Goal: Information Seeking & Learning: Learn about a topic

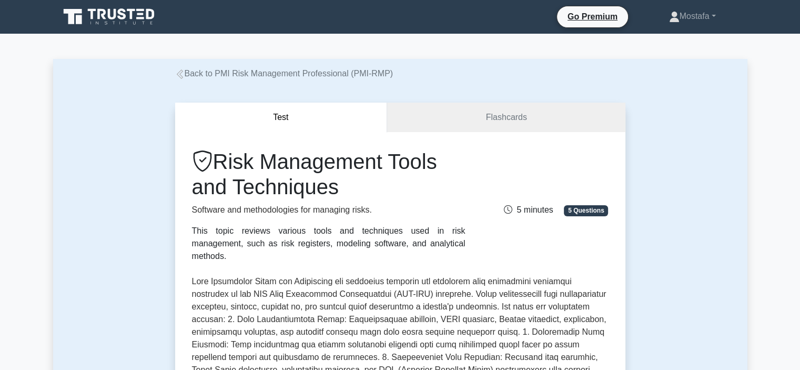
click at [346, 191] on h1 "Risk Management Tools and Techniques" at bounding box center [328, 174] width 273 height 50
click at [356, 187] on h1 "Risk Management Tools and Techniques" at bounding box center [328, 174] width 273 height 50
drag, startPoint x: 338, startPoint y: 188, endPoint x: 223, endPoint y: 161, distance: 118.3
click at [223, 161] on h1 "Risk Management Tools and Techniques" at bounding box center [328, 174] width 273 height 50
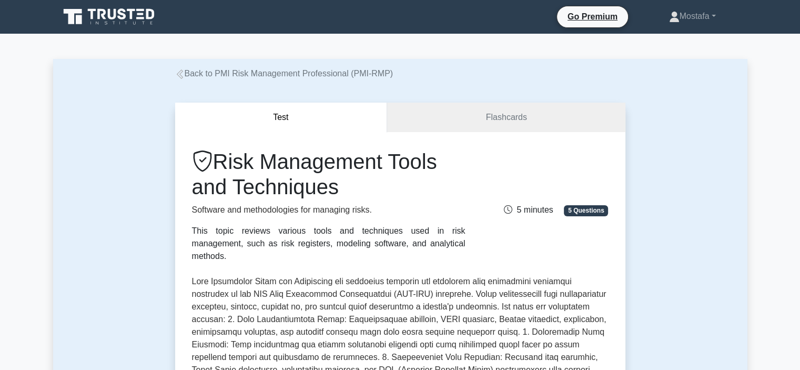
copy h1 "Risk Management Tools and Techniques"
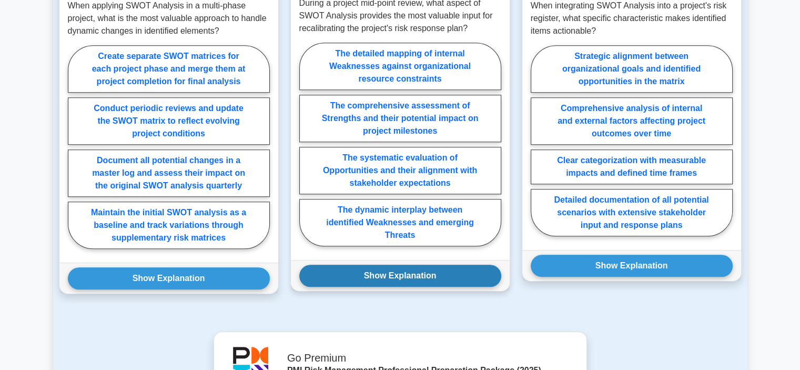
scroll to position [684, 0]
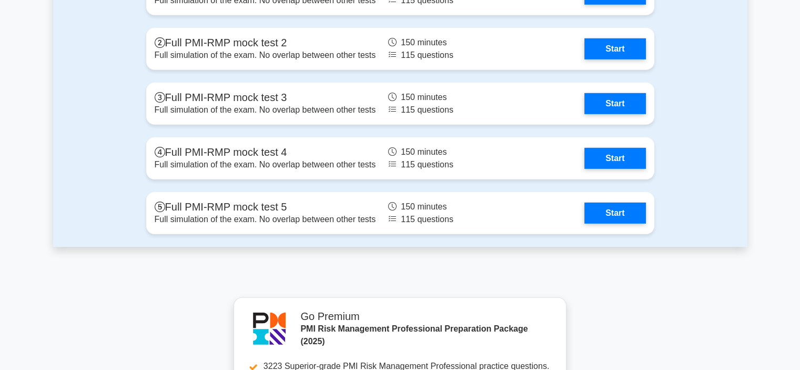
scroll to position [3101, 0]
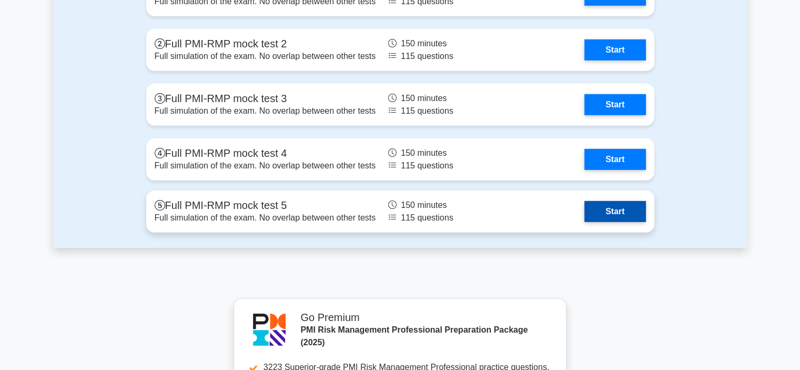
click at [626, 207] on link "Start" at bounding box center [614, 211] width 61 height 21
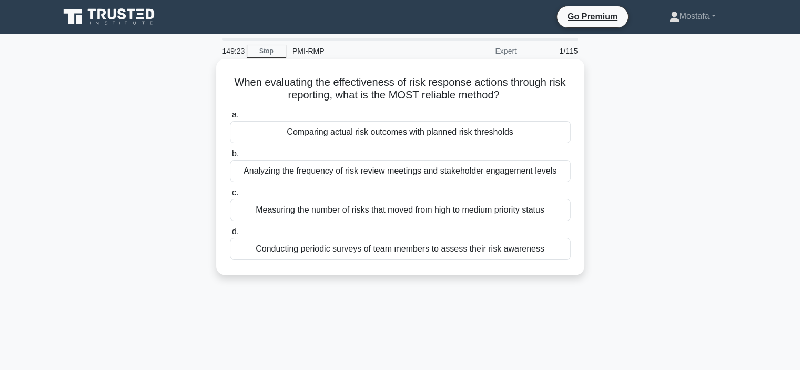
click at [539, 134] on div "Comparing actual risk outcomes with planned risk thresholds" at bounding box center [400, 132] width 341 height 22
click at [230, 118] on input "a. Comparing actual risk outcomes with planned risk thresholds" at bounding box center [230, 114] width 0 height 7
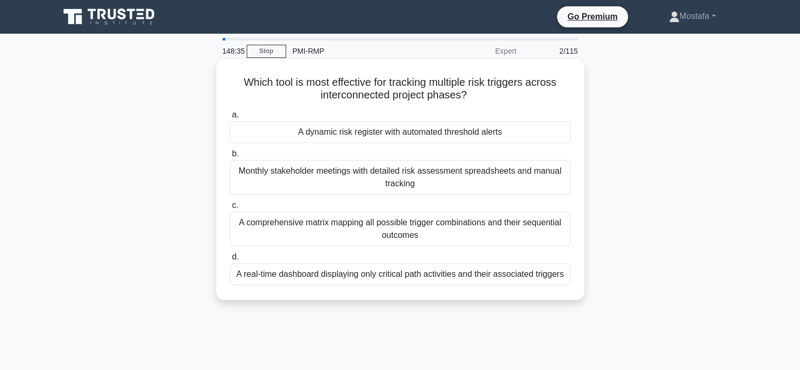
click at [563, 138] on div "A dynamic risk register with automated threshold alerts" at bounding box center [400, 132] width 341 height 22
click at [230, 118] on input "a. A dynamic risk register with automated threshold alerts" at bounding box center [230, 114] width 0 height 7
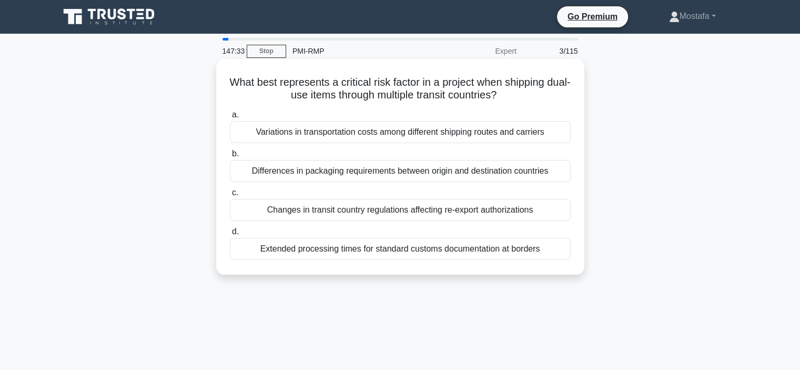
click at [563, 213] on div "Changes in transit country regulations affecting re-export authorizations" at bounding box center [400, 210] width 341 height 22
click at [230, 196] on input "c. Changes in transit country regulations affecting re-export authorizations" at bounding box center [230, 192] width 0 height 7
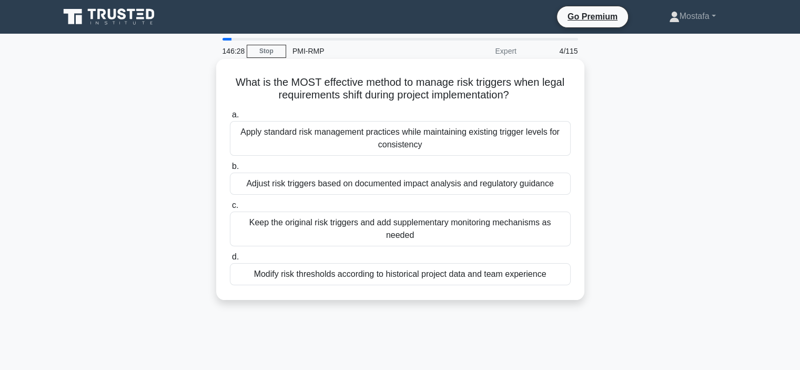
click at [565, 186] on div "Adjust risk triggers based on documented impact analysis and regulatory guidance" at bounding box center [400, 183] width 341 height 22
click at [230, 170] on input "b. Adjust risk triggers based on documented impact analysis and regulatory guid…" at bounding box center [230, 166] width 0 height 7
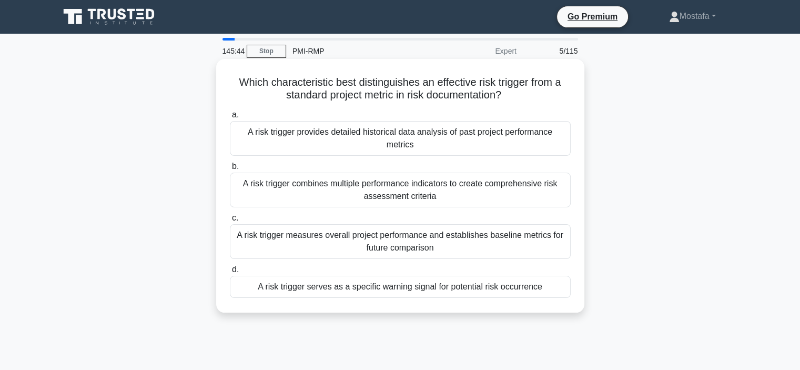
click at [564, 288] on div "A risk trigger serves as a specific warning signal for potential risk occurrence" at bounding box center [400, 287] width 341 height 22
click at [230, 273] on input "d. A risk trigger serves as a specific warning signal for potential risk occurr…" at bounding box center [230, 269] width 0 height 7
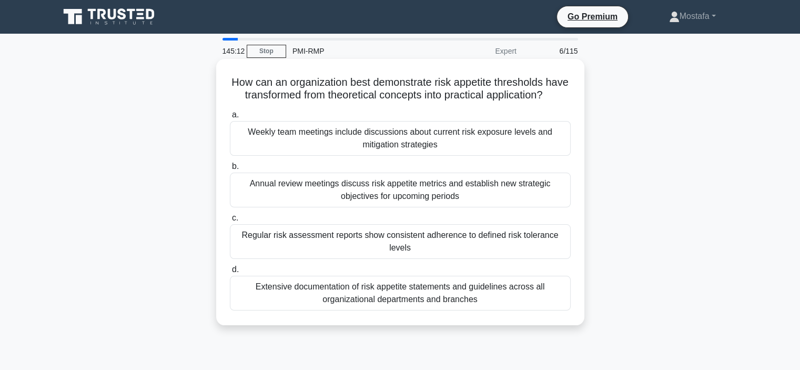
click at [557, 259] on div "Regular risk assessment reports show consistent adherence to defined risk toler…" at bounding box center [400, 241] width 341 height 35
click at [230, 221] on input "c. Regular risk assessment reports show consistent adherence to defined risk to…" at bounding box center [230, 218] width 0 height 7
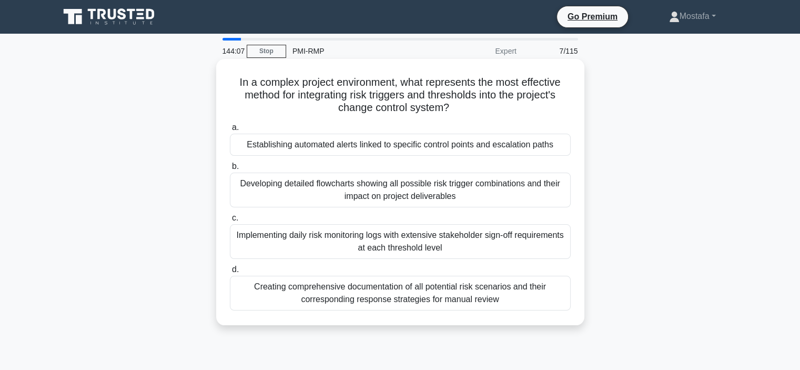
click at [564, 148] on div "Establishing automated alerts linked to specific control points and escalation …" at bounding box center [400, 145] width 341 height 22
click at [230, 131] on input "a. Establishing automated alerts linked to specific control points and escalati…" at bounding box center [230, 127] width 0 height 7
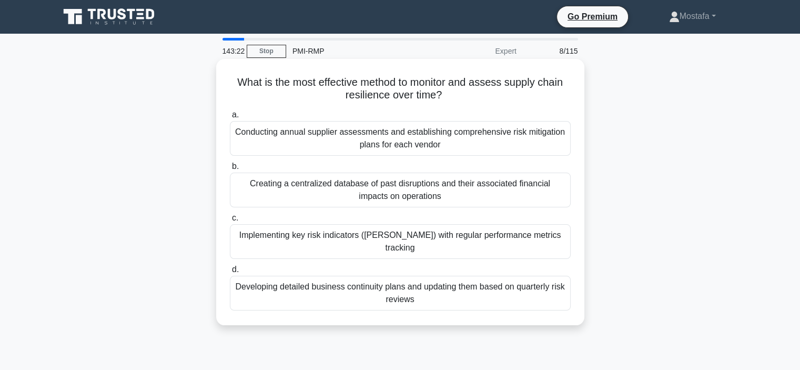
click at [550, 145] on div "Conducting annual supplier assessments and establishing comprehensive risk miti…" at bounding box center [400, 138] width 341 height 35
click at [230, 118] on input "a. Conducting annual supplier assessments and establishing comprehensive risk m…" at bounding box center [230, 114] width 0 height 7
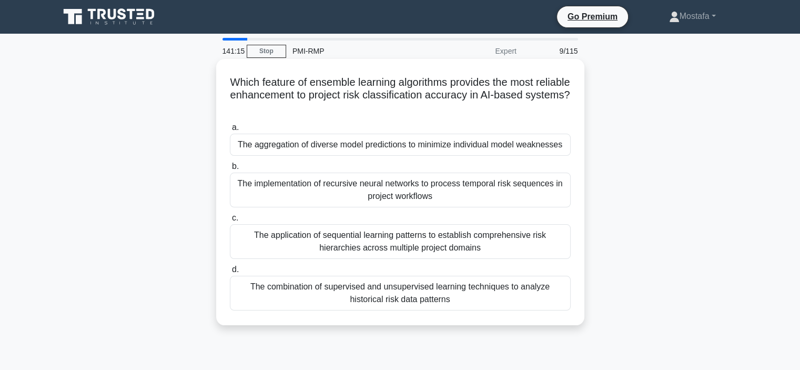
click at [568, 145] on div "The aggregation of diverse model predictions to minimize individual model weakn…" at bounding box center [400, 145] width 341 height 22
click at [230, 131] on input "a. The aggregation of diverse model predictions to minimize individual model we…" at bounding box center [230, 127] width 0 height 7
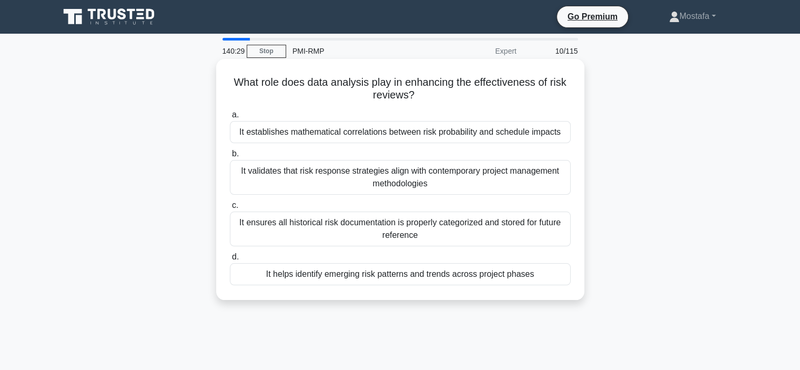
click at [552, 276] on div "It helps identify emerging risk patterns and trends across project phases" at bounding box center [400, 274] width 341 height 22
click at [230, 260] on input "d. It helps identify emerging risk patterns and trends across project phases" at bounding box center [230, 256] width 0 height 7
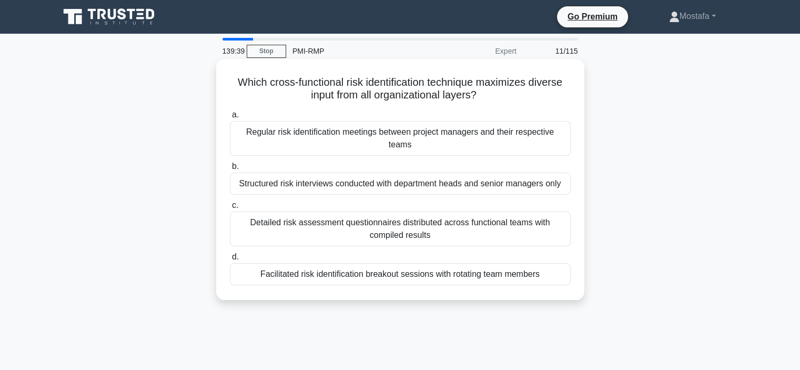
click at [559, 228] on div "Detailed risk assessment questionnaires distributed across functional teams wit…" at bounding box center [400, 228] width 341 height 35
click at [230, 209] on input "c. Detailed risk assessment questionnaires distributed across functional teams …" at bounding box center [230, 205] width 0 height 7
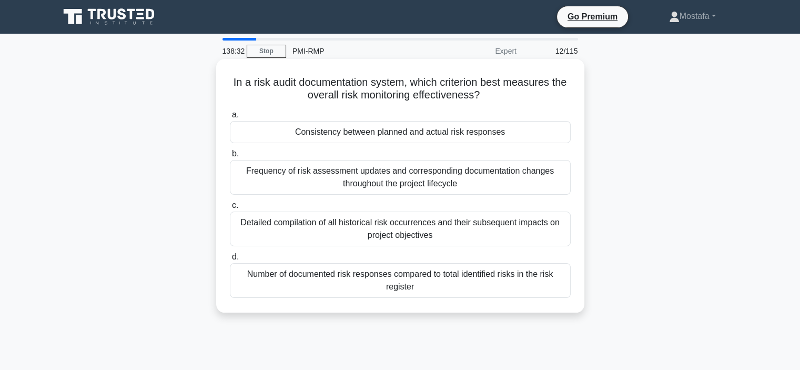
click at [556, 179] on div "Frequency of risk assessment updates and corresponding documentation changes th…" at bounding box center [400, 177] width 341 height 35
click at [230, 157] on input "b. Frequency of risk assessment updates and corresponding documentation changes…" at bounding box center [230, 153] width 0 height 7
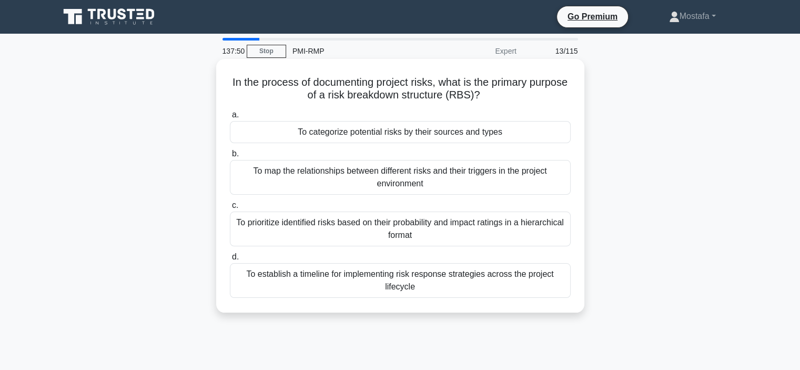
click at [560, 136] on div "To categorize potential risks by their sources and types" at bounding box center [400, 132] width 341 height 22
click at [230, 118] on input "a. To categorize potential risks by their sources and types" at bounding box center [230, 114] width 0 height 7
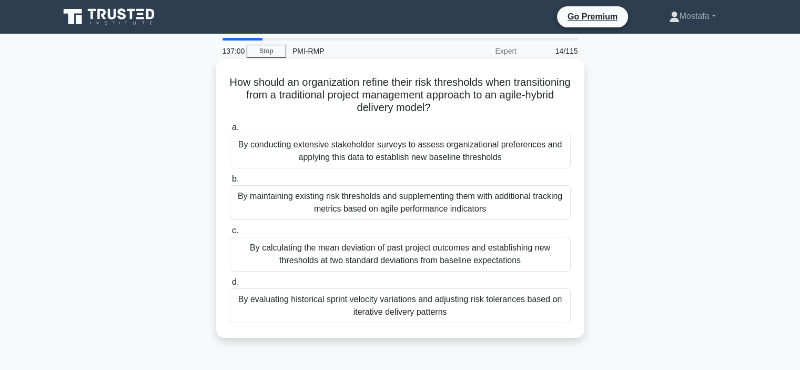
click at [547, 312] on div "By evaluating historical sprint velocity variations and adjusting risk toleranc…" at bounding box center [400, 305] width 341 height 35
click at [230, 286] on input "d. By evaluating historical sprint velocity variations and adjusting risk toler…" at bounding box center [230, 282] width 0 height 7
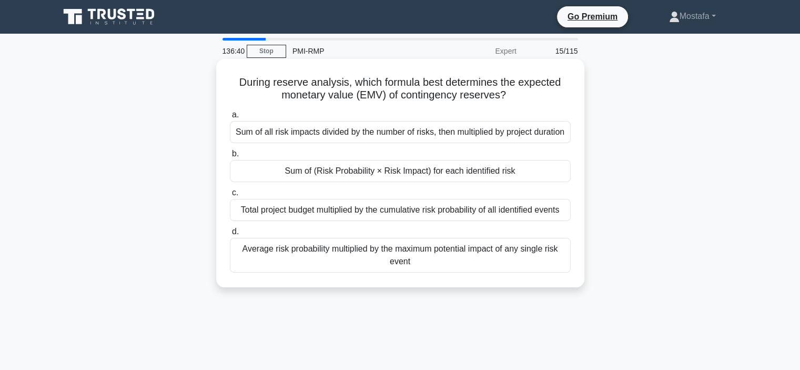
click at [562, 182] on div "Sum of (Risk Probability × Risk Impact) for each identified risk" at bounding box center [400, 171] width 341 height 22
click at [230, 157] on input "b. Sum of (Risk Probability × Risk Impact) for each identified risk" at bounding box center [230, 153] width 0 height 7
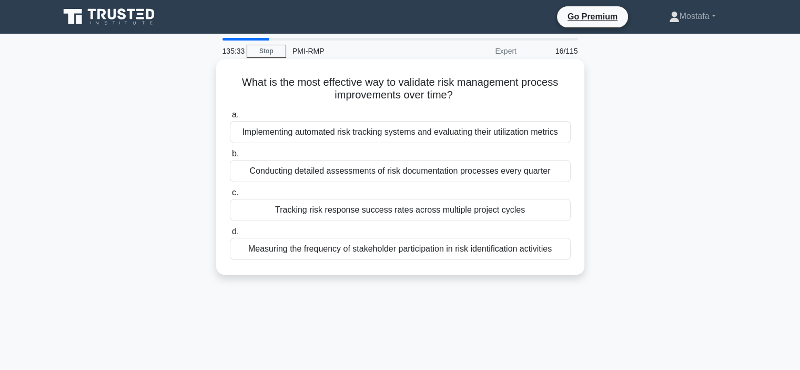
click at [560, 250] on div "Measuring the frequency of stakeholder participation in risk identification act…" at bounding box center [400, 249] width 341 height 22
click at [230, 235] on input "d. Measuring the frequency of stakeholder participation in risk identification …" at bounding box center [230, 231] width 0 height 7
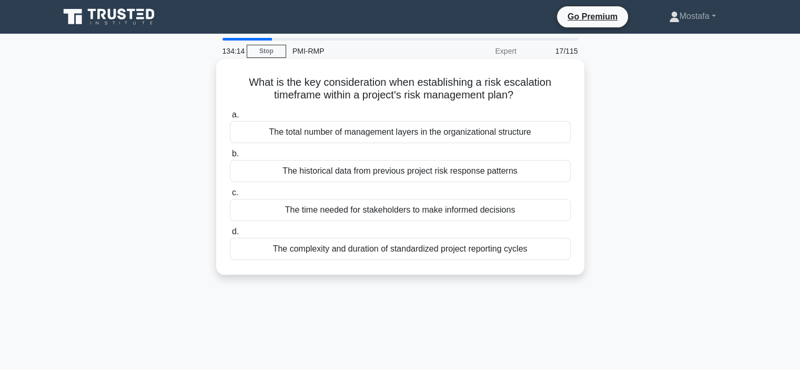
click at [549, 211] on div "The time needed for stakeholders to make informed decisions" at bounding box center [400, 210] width 341 height 22
click at [230, 196] on input "c. The time needed for stakeholders to make informed decisions" at bounding box center [230, 192] width 0 height 7
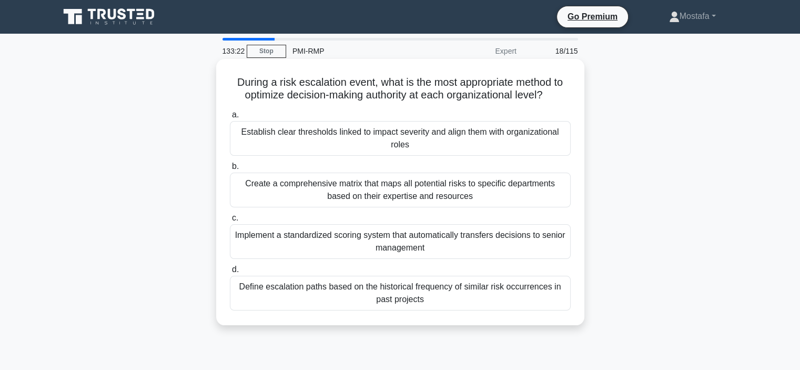
click at [563, 149] on div "Establish clear thresholds linked to impact severity and align them with organi…" at bounding box center [400, 138] width 341 height 35
click at [230, 118] on input "a. Establish clear thresholds linked to impact severity and align them with org…" at bounding box center [230, 114] width 0 height 7
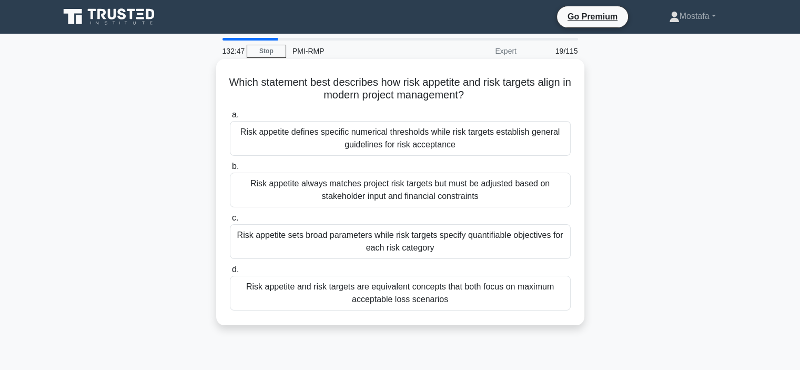
click at [561, 251] on div "Risk appetite sets broad parameters while risk targets specify quantifiable obj…" at bounding box center [400, 241] width 341 height 35
click at [230, 221] on input "c. Risk appetite sets broad parameters while risk targets specify quantifiable …" at bounding box center [230, 218] width 0 height 7
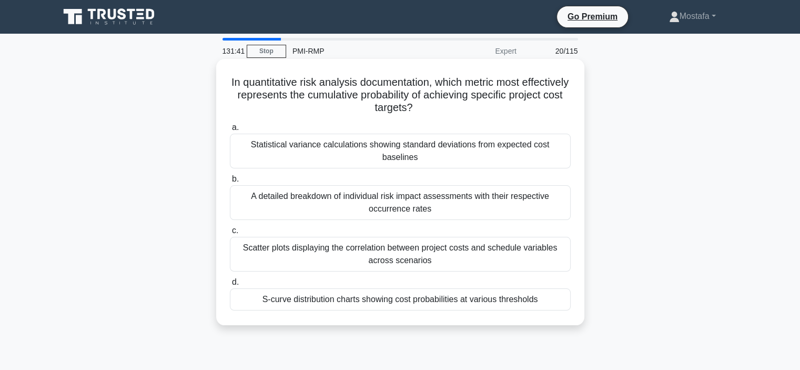
click at [556, 304] on div "S-curve distribution charts showing cost probabilities at various thresholds" at bounding box center [400, 299] width 341 height 22
click at [230, 286] on input "d. S-curve distribution charts showing cost probabilities at various thresholds" at bounding box center [230, 282] width 0 height 7
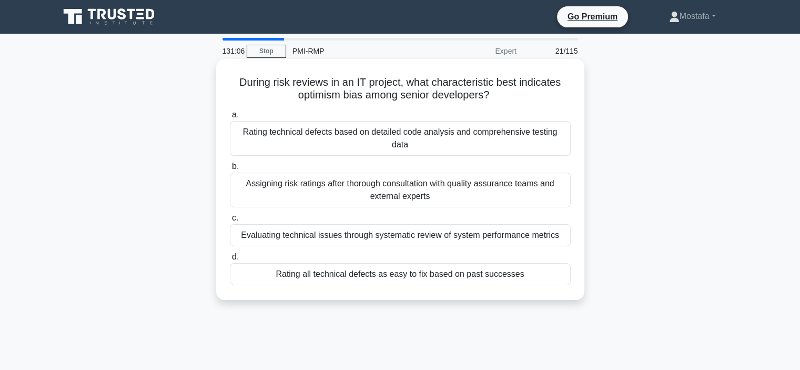
click at [562, 264] on div "Rating all technical defects as easy to fix based on past successes" at bounding box center [400, 274] width 341 height 22
click at [230, 260] on input "d. Rating all technical defects as easy to fix based on past successes" at bounding box center [230, 256] width 0 height 7
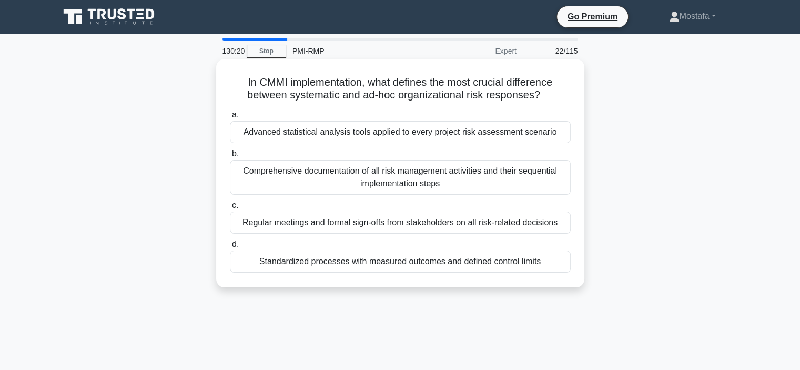
click at [557, 137] on div "Advanced statistical analysis tools applied to every project risk assessment sc…" at bounding box center [400, 132] width 341 height 22
click at [230, 118] on input "a. Advanced statistical analysis tools applied to every project risk assessment…" at bounding box center [230, 114] width 0 height 7
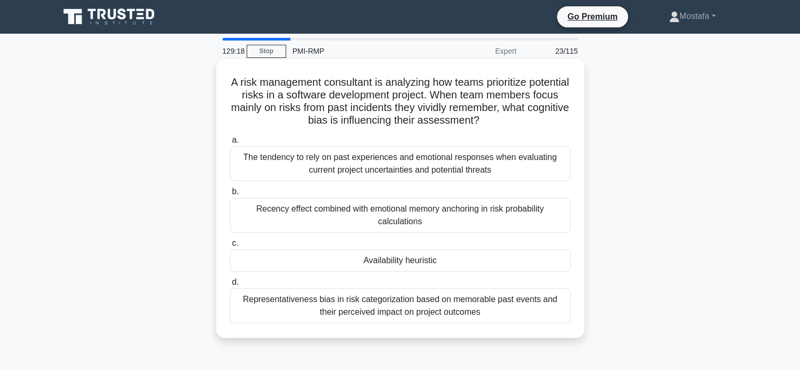
click at [501, 262] on div "Availability heuristic" at bounding box center [400, 260] width 341 height 22
click at [230, 247] on input "c. Availability heuristic" at bounding box center [230, 243] width 0 height 7
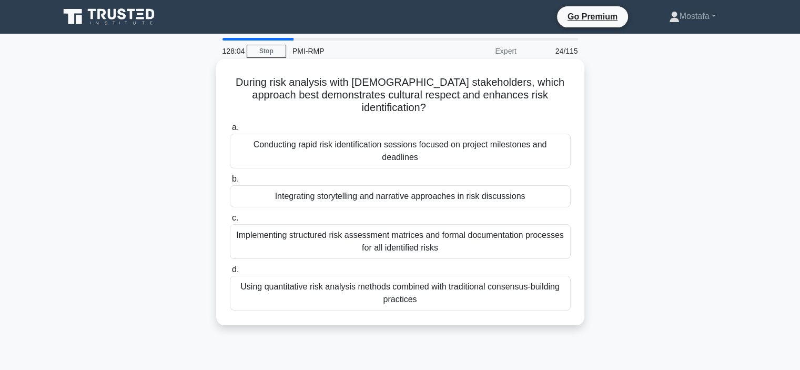
click at [555, 185] on div "Integrating storytelling and narrative approaches in risk discussions" at bounding box center [400, 196] width 341 height 22
click at [230, 182] on input "b. Integrating storytelling and narrative approaches in risk discussions" at bounding box center [230, 179] width 0 height 7
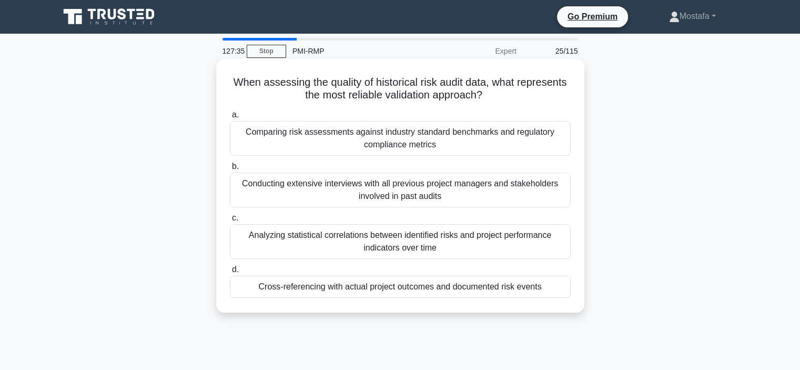
click at [563, 145] on div "Comparing risk assessments against industry standard benchmarks and regulatory …" at bounding box center [400, 138] width 341 height 35
click at [230, 118] on input "a. Comparing risk assessments against industry standard benchmarks and regulato…" at bounding box center [230, 114] width 0 height 7
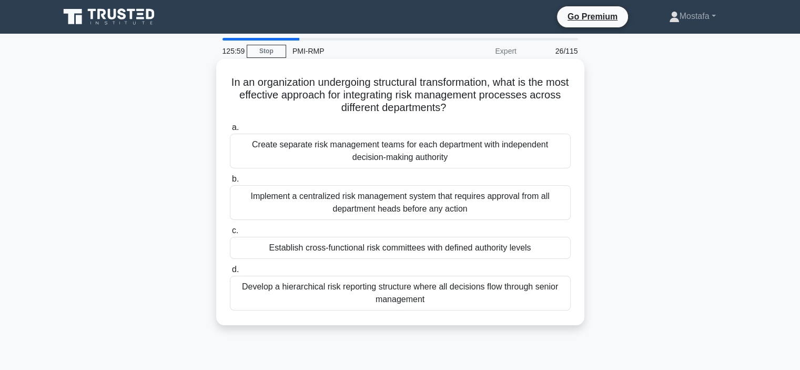
click at [549, 248] on div "Establish cross-functional risk committees with defined authority levels" at bounding box center [400, 248] width 341 height 22
click at [230, 234] on input "c. Establish cross-functional risk committees with defined authority levels" at bounding box center [230, 230] width 0 height 7
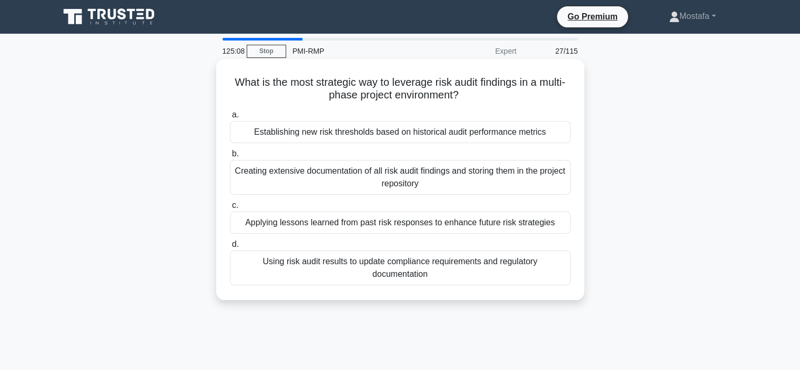
click at [547, 268] on div "Using risk audit results to update compliance requirements and regulatory docum…" at bounding box center [400, 267] width 341 height 35
click at [230, 248] on input "d. Using risk audit results to update compliance requirements and regulatory do…" at bounding box center [230, 244] width 0 height 7
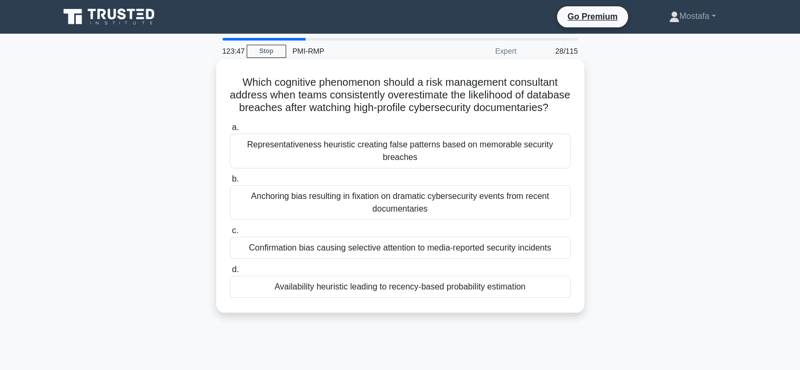
click at [557, 259] on div "Confirmation bias causing selective attention to media-reported security incide…" at bounding box center [400, 248] width 341 height 22
click at [230, 234] on input "c. Confirmation bias causing selective attention to media-reported security inc…" at bounding box center [230, 230] width 0 height 7
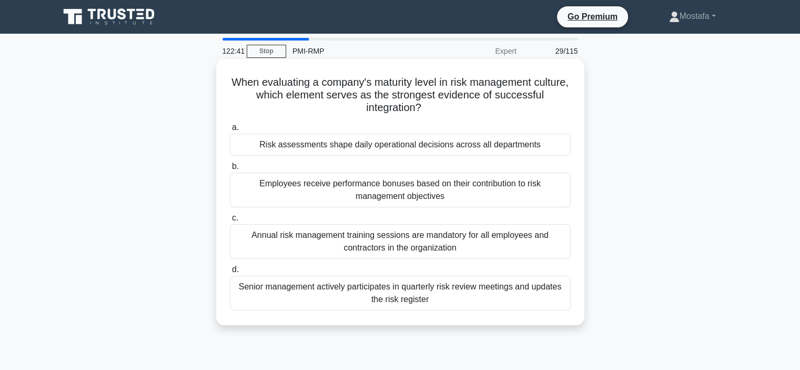
click at [560, 145] on div "Risk assessments shape daily operational decisions across all departments" at bounding box center [400, 145] width 341 height 22
click at [230, 131] on input "a. Risk assessments shape daily operational decisions across all departments" at bounding box center [230, 127] width 0 height 7
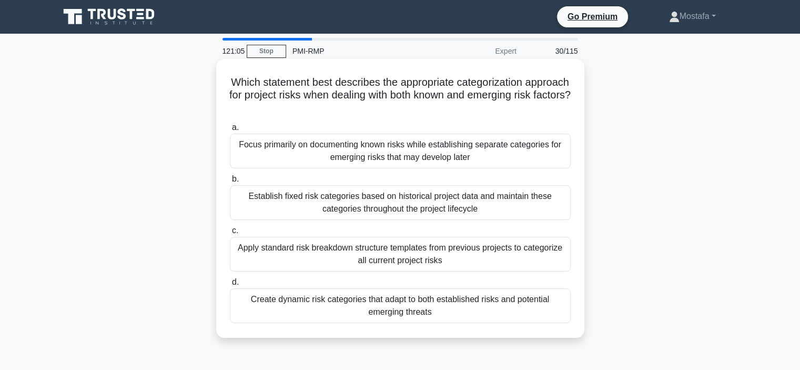
click at [549, 309] on div "Create dynamic risk categories that adapt to both established risks and potenti…" at bounding box center [400, 305] width 341 height 35
click at [230, 286] on input "d. Create dynamic risk categories that adapt to both established risks and pote…" at bounding box center [230, 282] width 0 height 7
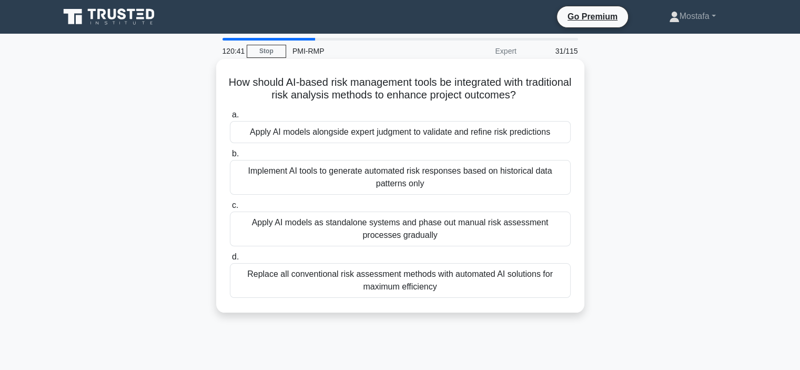
click at [564, 133] on div "Apply AI models alongside expert judgment to validate and refine risk predictio…" at bounding box center [400, 132] width 341 height 22
click at [230, 118] on input "a. Apply AI models alongside expert judgment to validate and refine risk predic…" at bounding box center [230, 114] width 0 height 7
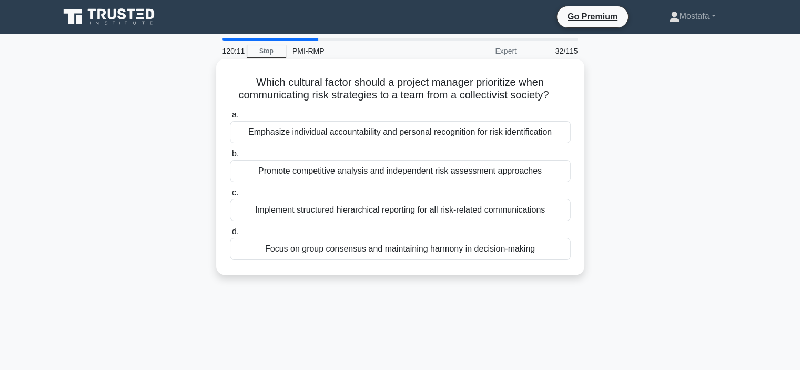
click at [557, 249] on div "Focus on group consensus and maintaining harmony in decision-making" at bounding box center [400, 249] width 341 height 22
click at [230, 235] on input "d. Focus on group consensus and maintaining harmony in decision-making" at bounding box center [230, 231] width 0 height 7
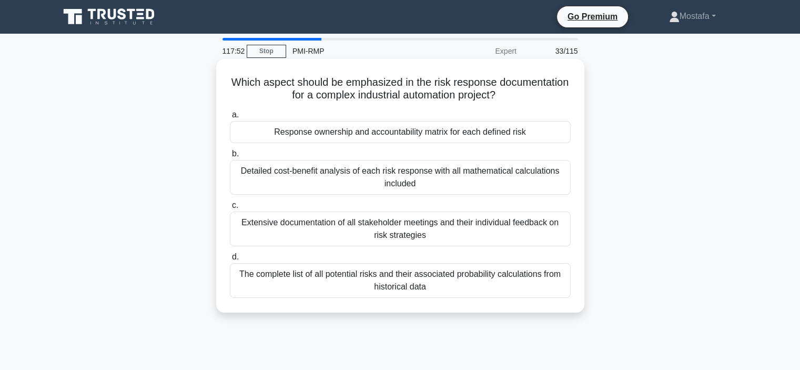
click at [542, 181] on div "Detailed cost-benefit analysis of each risk response with all mathematical calc…" at bounding box center [400, 177] width 341 height 35
click at [230, 157] on input "b. Detailed cost-benefit analysis of each risk response with all mathematical c…" at bounding box center [230, 153] width 0 height 7
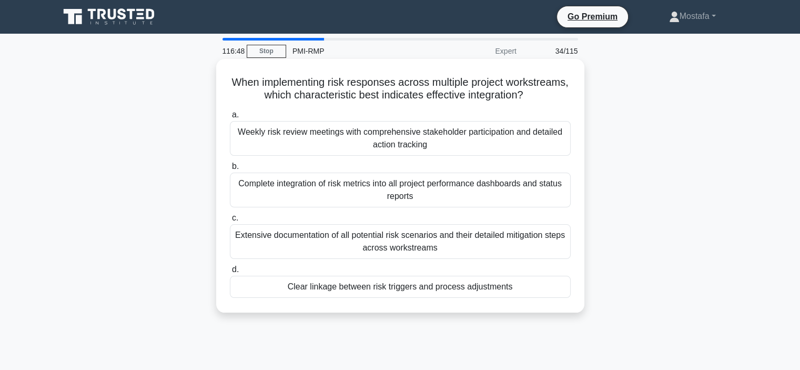
click at [553, 207] on div "Complete integration of risk metrics into all project performance dashboards an…" at bounding box center [400, 189] width 341 height 35
click at [230, 170] on input "b. Complete integration of risk metrics into all project performance dashboards…" at bounding box center [230, 166] width 0 height 7
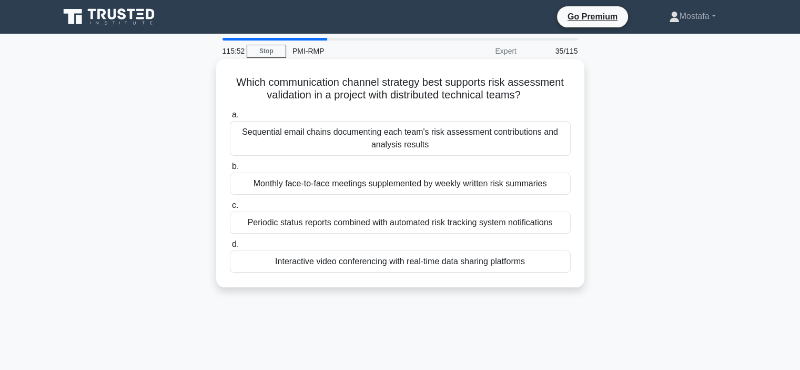
click at [564, 222] on div "Periodic status reports combined with automated risk tracking system notificati…" at bounding box center [400, 222] width 341 height 22
click at [230, 209] on input "c. Periodic status reports combined with automated risk tracking system notific…" at bounding box center [230, 205] width 0 height 7
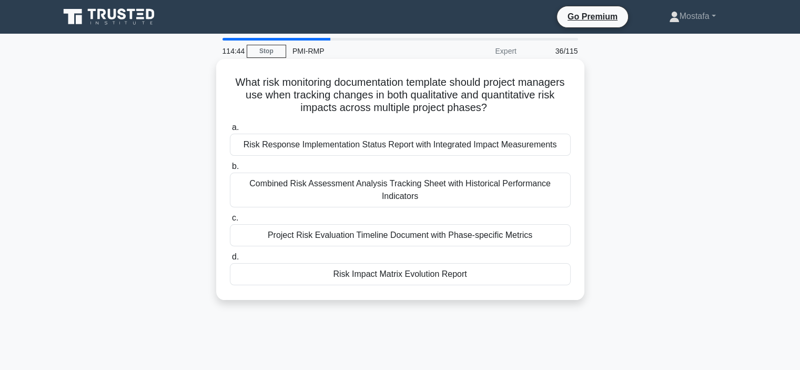
click at [559, 194] on div "Combined Risk Assessment Analysis Tracking Sheet with Historical Performance In…" at bounding box center [400, 189] width 341 height 35
click at [230, 170] on input "b. Combined Risk Assessment Analysis Tracking Sheet with Historical Performance…" at bounding box center [230, 166] width 0 height 7
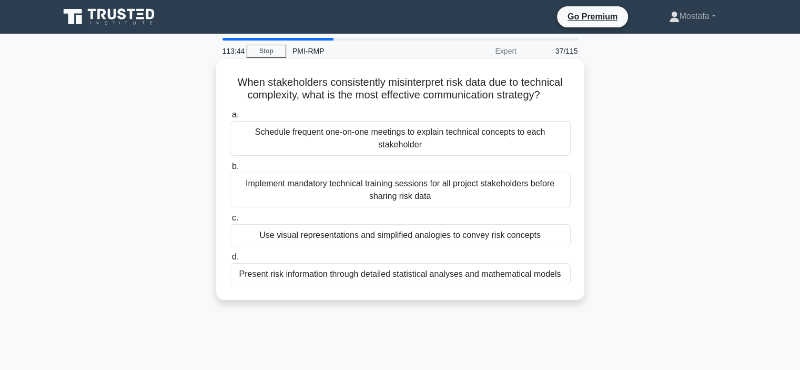
click at [557, 199] on div "Implement mandatory technical training sessions for all project stakeholders be…" at bounding box center [400, 189] width 341 height 35
click at [230, 170] on input "b. Implement mandatory technical training sessions for all project stakeholders…" at bounding box center [230, 166] width 0 height 7
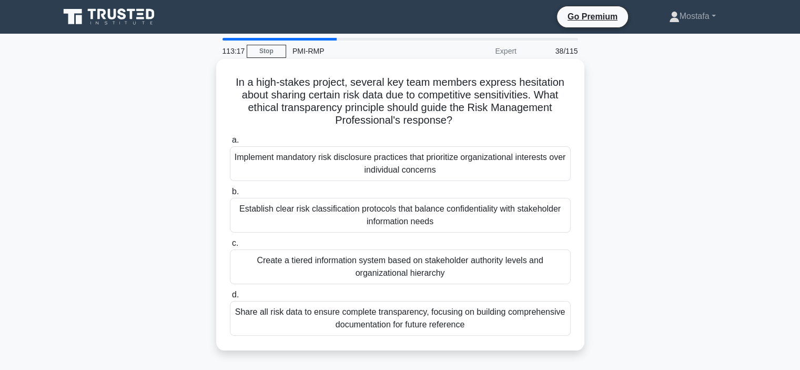
click at [547, 220] on div "Establish clear risk classification protocols that balance confidentiality with…" at bounding box center [400, 215] width 341 height 35
click at [230, 195] on input "b. Establish clear risk classification protocols that balance confidentiality w…" at bounding box center [230, 191] width 0 height 7
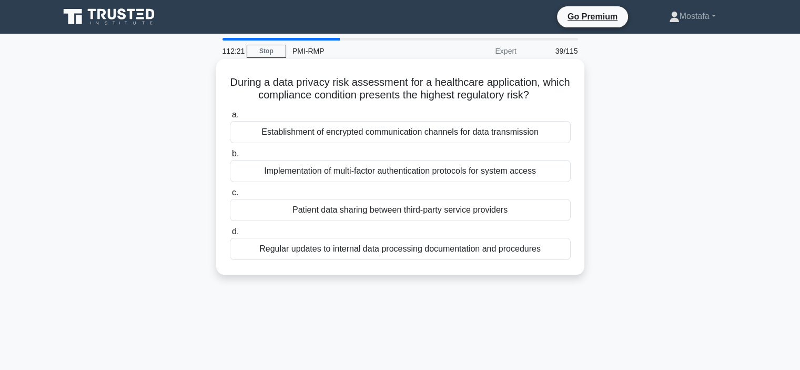
click at [562, 208] on div "Patient data sharing between third-party service providers" at bounding box center [400, 210] width 341 height 22
click at [230, 196] on input "c. Patient data sharing between third-party service providers" at bounding box center [230, 192] width 0 height 7
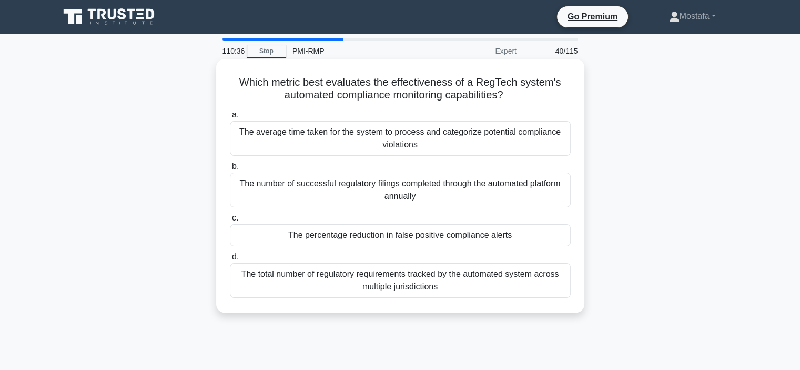
click at [544, 240] on div "The percentage reduction in false positive compliance alerts" at bounding box center [400, 235] width 341 height 22
click at [230, 221] on input "c. The percentage reduction in false positive compliance alerts" at bounding box center [230, 218] width 0 height 7
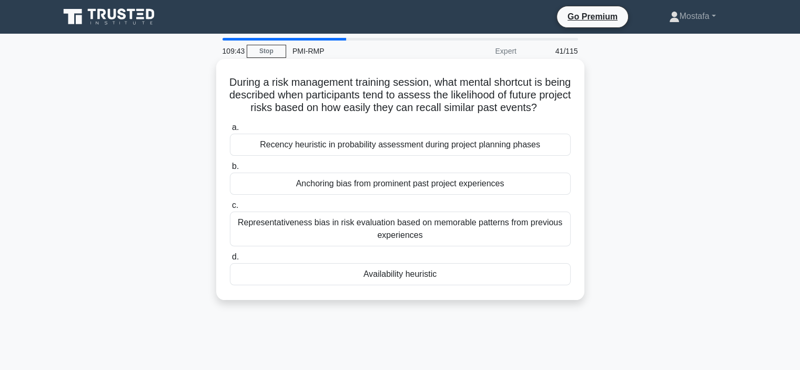
click at [561, 195] on div "Anchoring bias from prominent past project experiences" at bounding box center [400, 183] width 341 height 22
click at [230, 170] on input "b. Anchoring bias from prominent past project experiences" at bounding box center [230, 166] width 0 height 7
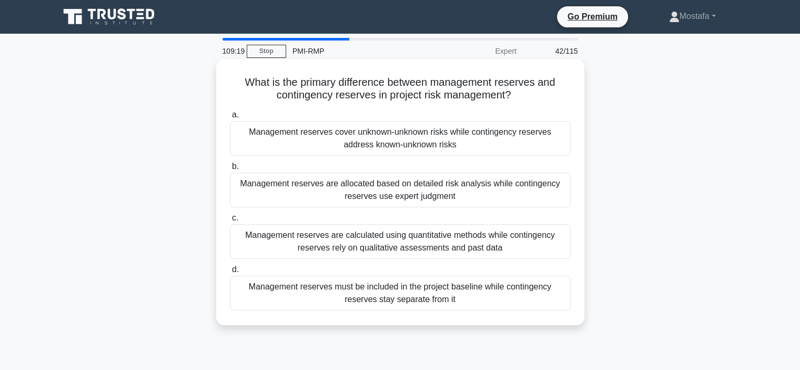
click at [564, 147] on div "Management reserves cover unknown-unknown risks while contingency reserves addr…" at bounding box center [400, 138] width 341 height 35
click at [230, 118] on input "a. Management reserves cover unknown-unknown risks while contingency reserves a…" at bounding box center [230, 114] width 0 height 7
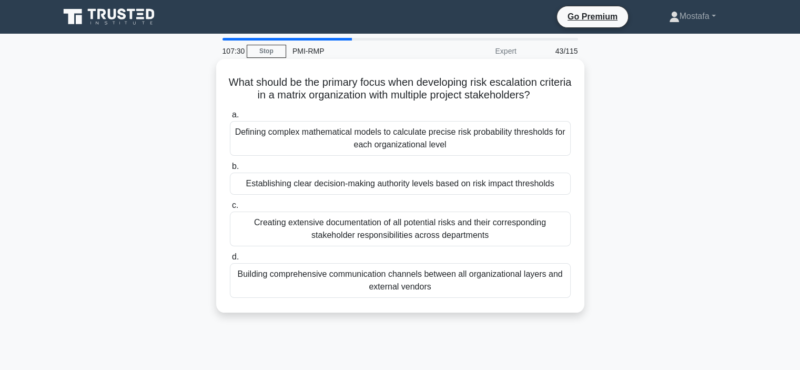
click at [564, 186] on div "Establishing clear decision-making authority levels based on risk impact thresh…" at bounding box center [400, 183] width 341 height 22
click at [230, 170] on input "b. Establishing clear decision-making authority levels based on risk impact thr…" at bounding box center [230, 166] width 0 height 7
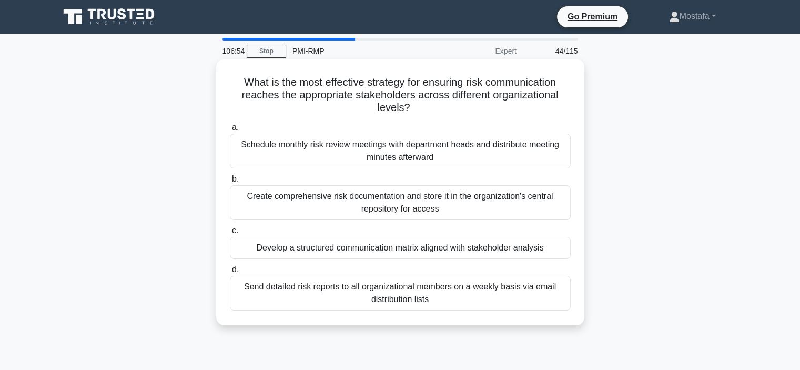
click at [564, 251] on div "Develop a structured communication matrix aligned with stakeholder analysis" at bounding box center [400, 248] width 341 height 22
click at [230, 234] on input "c. Develop a structured communication matrix aligned with stakeholder analysis" at bounding box center [230, 230] width 0 height 7
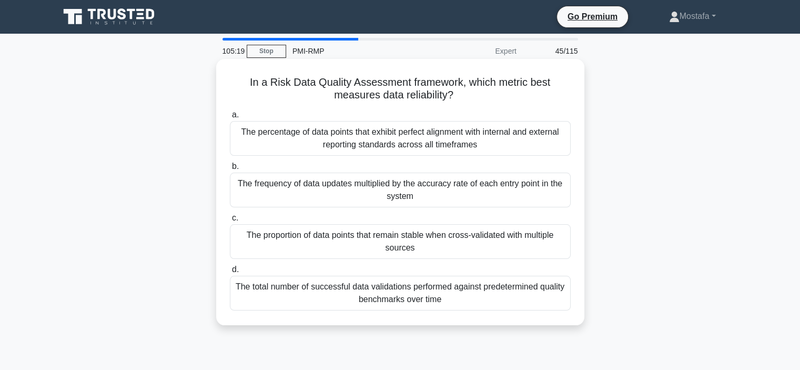
click at [532, 149] on div "The percentage of data points that exhibit perfect alignment with internal and …" at bounding box center [400, 138] width 341 height 35
click at [230, 118] on input "a. The percentage of data points that exhibit perfect alignment with internal a…" at bounding box center [230, 114] width 0 height 7
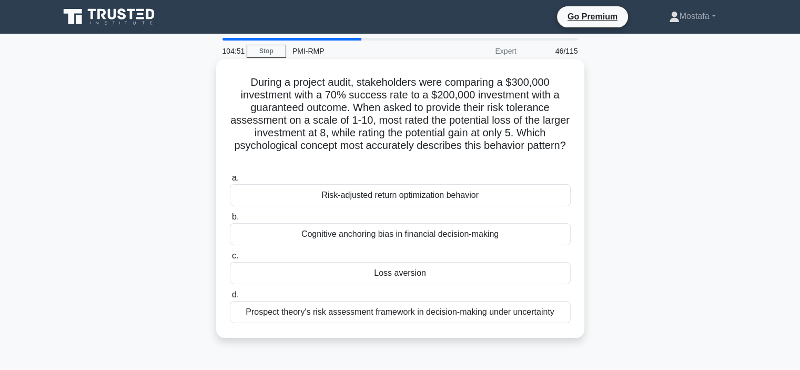
click at [531, 274] on div "Loss aversion" at bounding box center [400, 273] width 341 height 22
click at [230, 259] on input "c. Loss aversion" at bounding box center [230, 255] width 0 height 7
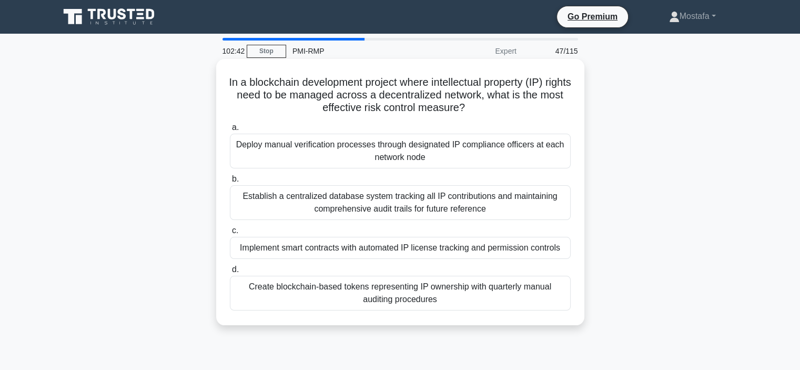
click at [562, 296] on div "Create blockchain-based tokens representing IP ownership with quarterly manual …" at bounding box center [400, 293] width 341 height 35
click at [230, 273] on input "d. Create blockchain-based tokens representing IP ownership with quarterly manu…" at bounding box center [230, 269] width 0 height 7
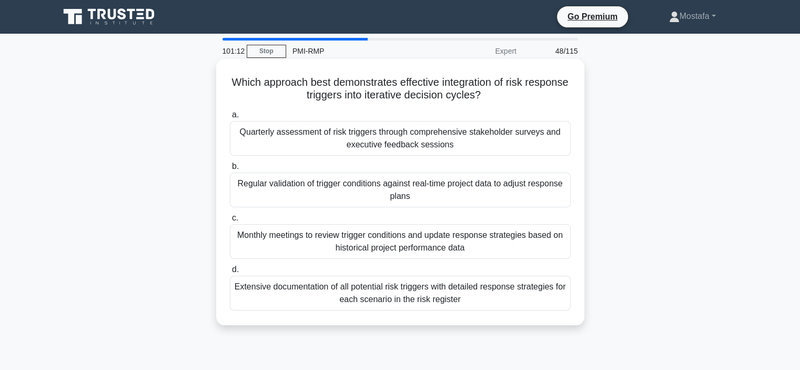
click at [556, 198] on div "Regular validation of trigger conditions against real-time project data to adju…" at bounding box center [400, 189] width 341 height 35
click at [230, 170] on input "b. Regular validation of trigger conditions against real-time project data to a…" at bounding box center [230, 166] width 0 height 7
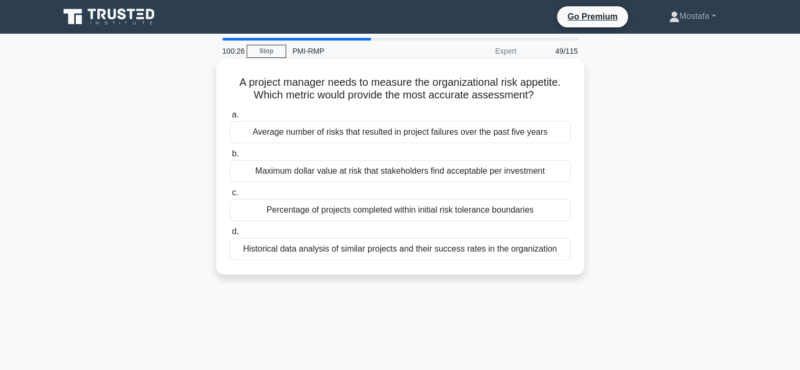
click at [561, 252] on div "Historical data analysis of similar projects and their success rates in the org…" at bounding box center [400, 249] width 341 height 22
click at [230, 235] on input "d. Historical data analysis of similar projects and their success rates in the …" at bounding box center [230, 231] width 0 height 7
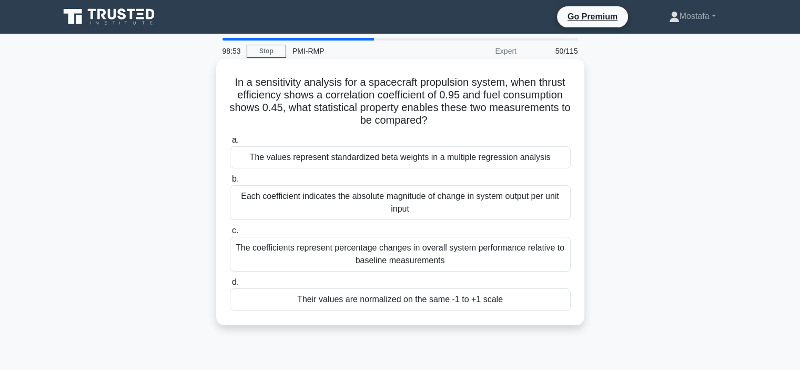
click at [559, 157] on div "The values represent standardized beta weights in a multiple regression analysis" at bounding box center [400, 157] width 341 height 22
click at [230, 144] on input "a. The values represent standardized beta weights in a multiple regression anal…" at bounding box center [230, 140] width 0 height 7
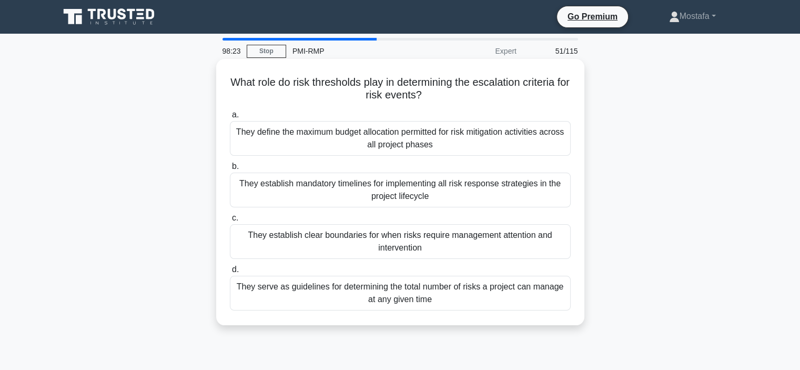
click at [552, 251] on div "They establish clear boundaries for when risks require management attention and…" at bounding box center [400, 241] width 341 height 35
click at [230, 221] on input "c. They establish clear boundaries for when risks require management attention …" at bounding box center [230, 218] width 0 height 7
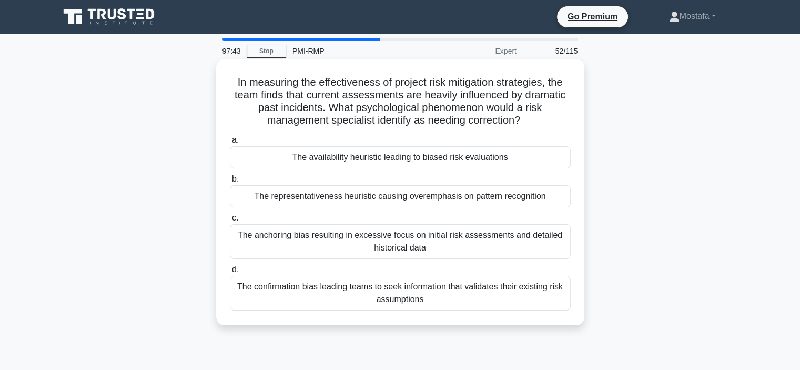
click at [562, 298] on div "The confirmation bias leading teams to seek information that validates their ex…" at bounding box center [400, 293] width 341 height 35
click at [230, 273] on input "d. The confirmation bias leading teams to seek information that validates their…" at bounding box center [230, 269] width 0 height 7
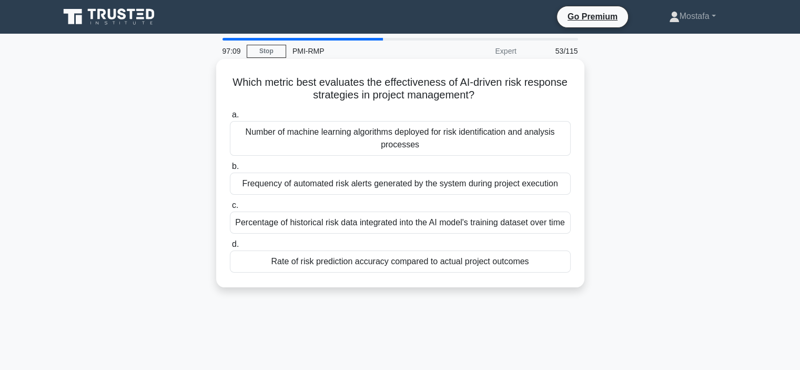
click at [556, 272] on div "Rate of risk prediction accuracy compared to actual project outcomes" at bounding box center [400, 261] width 341 height 22
click at [230, 248] on input "d. Rate of risk prediction accuracy compared to actual project outcomes" at bounding box center [230, 244] width 0 height 7
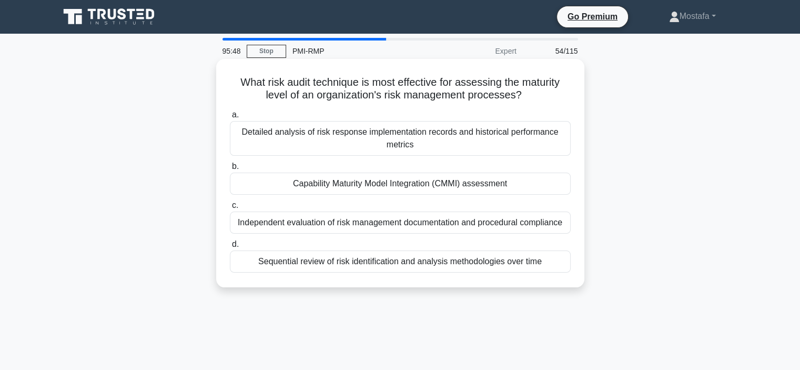
click at [547, 184] on div "Capability Maturity Model Integration (CMMI) assessment" at bounding box center [400, 183] width 341 height 22
click at [230, 170] on input "b. Capability Maturity Model Integration (CMMI) assessment" at bounding box center [230, 166] width 0 height 7
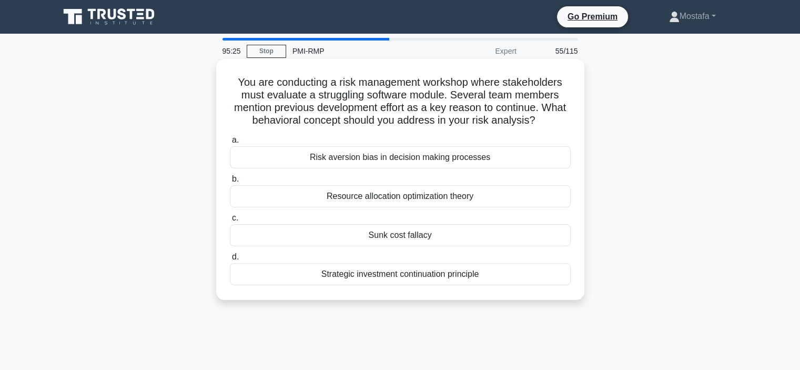
click at [547, 237] on div "Sunk cost fallacy" at bounding box center [400, 235] width 341 height 22
click at [230, 221] on input "c. Sunk cost fallacy" at bounding box center [230, 218] width 0 height 7
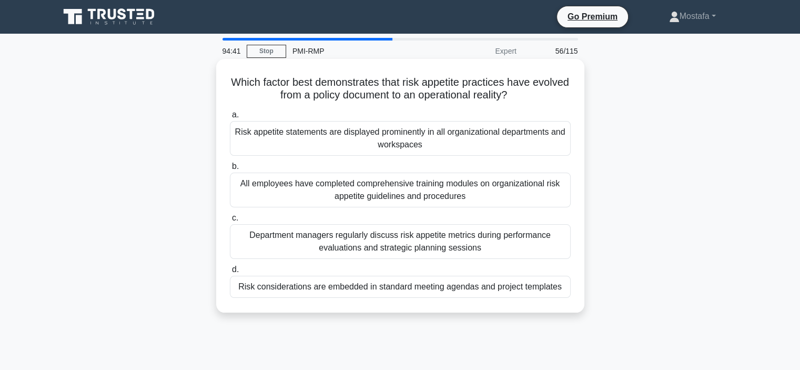
click at [564, 248] on div "Department managers regularly discuss risk appetite metrics during performance …" at bounding box center [400, 241] width 341 height 35
click at [230, 221] on input "c. Department managers regularly discuss risk appetite metrics during performan…" at bounding box center [230, 218] width 0 height 7
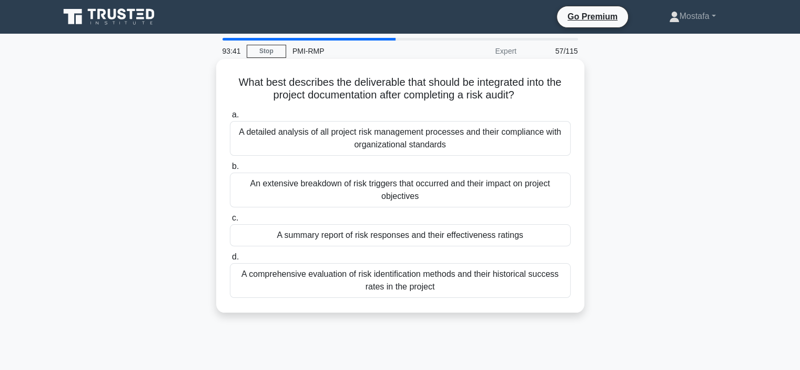
click at [564, 144] on div "A detailed analysis of all project risk management processes and their complian…" at bounding box center [400, 138] width 341 height 35
click at [230, 118] on input "a. A detailed analysis of all project risk management processes and their compl…" at bounding box center [230, 114] width 0 height 7
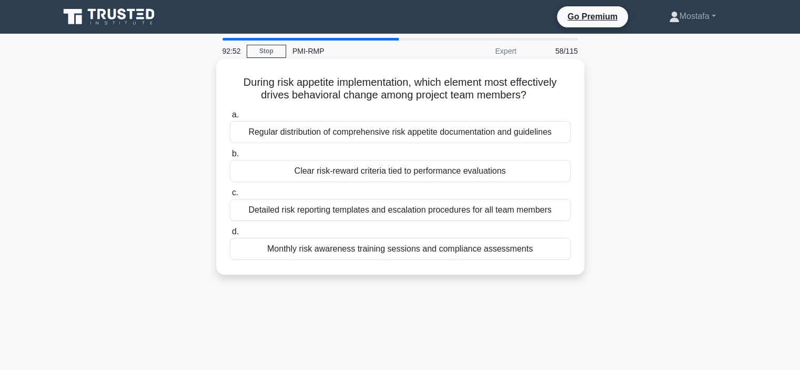
click at [561, 172] on div "Clear risk-reward criteria tied to performance evaluations" at bounding box center [400, 171] width 341 height 22
click at [230, 157] on input "b. Clear risk-reward criteria tied to performance evaluations" at bounding box center [230, 153] width 0 height 7
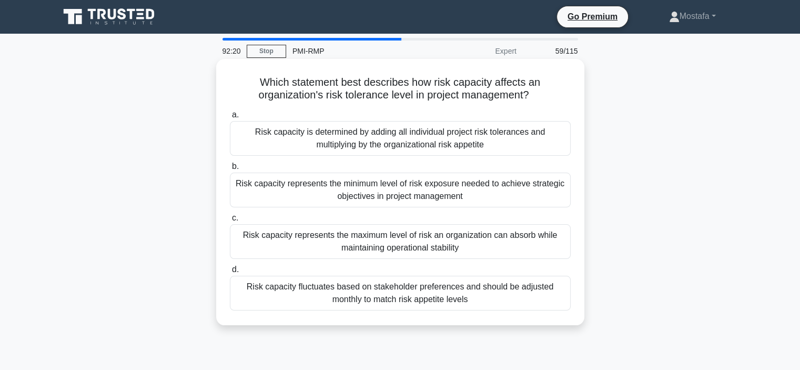
click at [557, 251] on div "Risk capacity represents the maximum level of risk an organization can absorb w…" at bounding box center [400, 241] width 341 height 35
click at [230, 221] on input "c. Risk capacity represents the maximum level of risk an organization can absor…" at bounding box center [230, 218] width 0 height 7
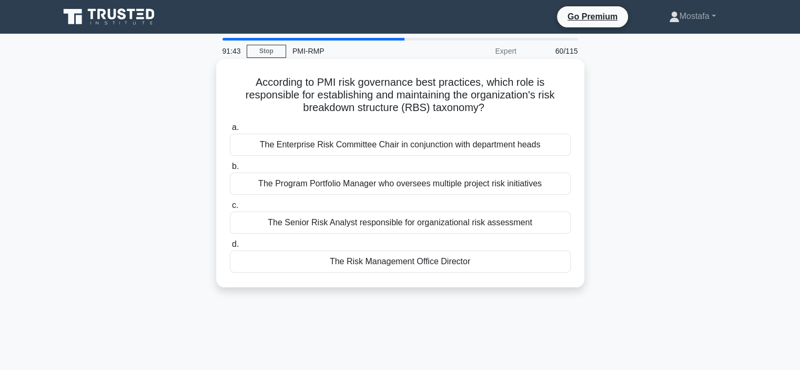
click at [527, 265] on div "The Risk Management Office Director" at bounding box center [400, 261] width 341 height 22
click at [230, 248] on input "d. The Risk Management Office Director" at bounding box center [230, 244] width 0 height 7
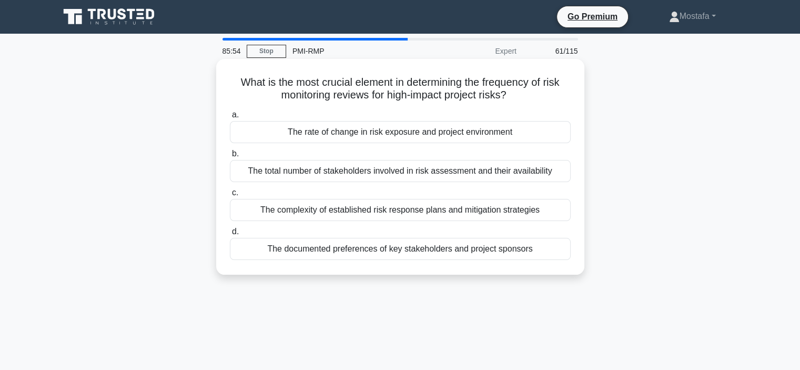
click at [560, 254] on div "The documented preferences of key stakeholders and project sponsors" at bounding box center [400, 249] width 341 height 22
click at [230, 235] on input "d. The documented preferences of key stakeholders and project sponsors" at bounding box center [230, 231] width 0 height 7
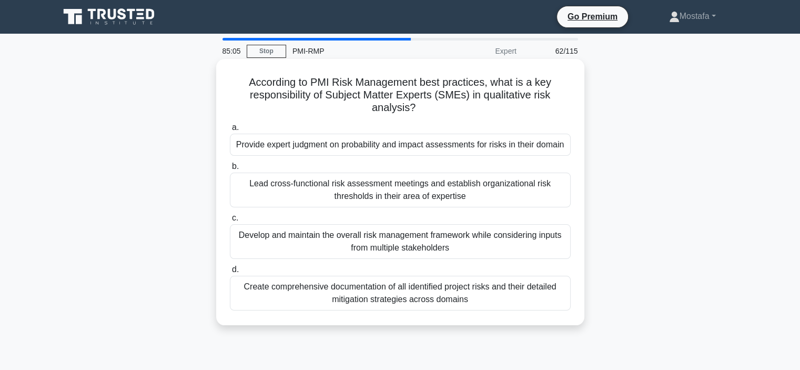
click at [560, 199] on div "Lead cross-functional risk assessment meetings and establish organizational ris…" at bounding box center [400, 189] width 341 height 35
click at [230, 170] on input "b. Lead cross-functional risk assessment meetings and establish organizational …" at bounding box center [230, 166] width 0 height 7
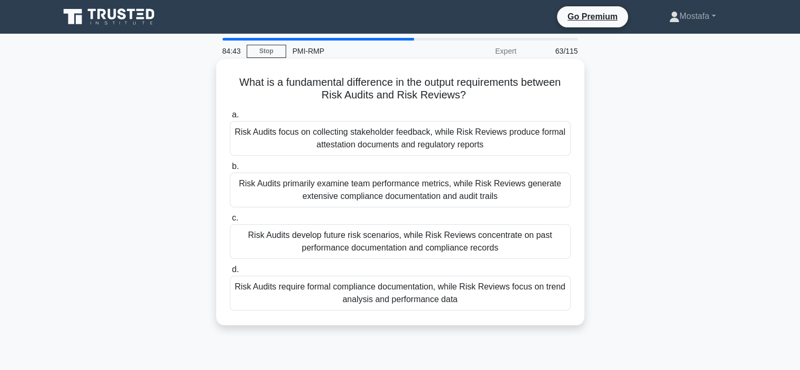
click at [554, 297] on div "Risk Audits require formal compliance documentation, while Risk Reviews focus o…" at bounding box center [400, 293] width 341 height 35
click at [230, 273] on input "d. Risk Audits require formal compliance documentation, while Risk Reviews focu…" at bounding box center [230, 269] width 0 height 7
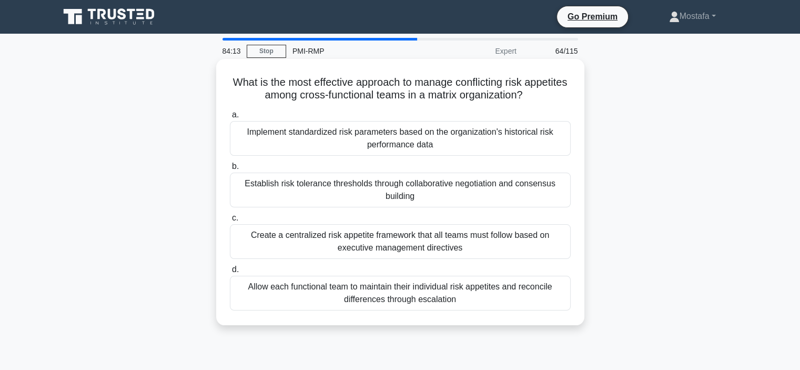
click at [556, 198] on div "Establish risk tolerance thresholds through collaborative negotiation and conse…" at bounding box center [400, 189] width 341 height 35
click at [230, 170] on input "b. Establish risk tolerance thresholds through collaborative negotiation and co…" at bounding box center [230, 166] width 0 height 7
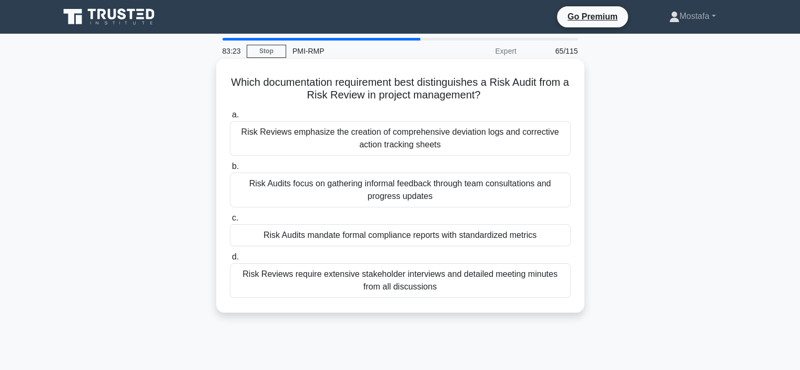
click at [553, 234] on div "Risk Audits mandate formal compliance reports with standardized metrics" at bounding box center [400, 235] width 341 height 22
click at [230, 221] on input "c. Risk Audits mandate formal compliance reports with standardized metrics" at bounding box center [230, 218] width 0 height 7
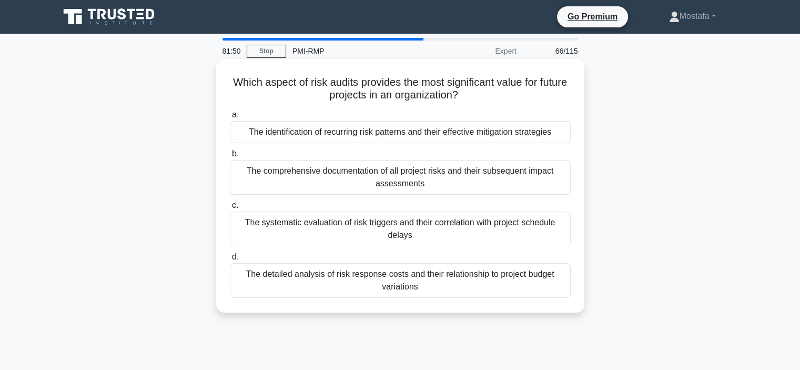
click at [561, 285] on div "The detailed analysis of risk response costs and their relationship to project …" at bounding box center [400, 280] width 341 height 35
click at [230, 260] on input "d. The detailed analysis of risk response costs and their relationship to proje…" at bounding box center [230, 256] width 0 height 7
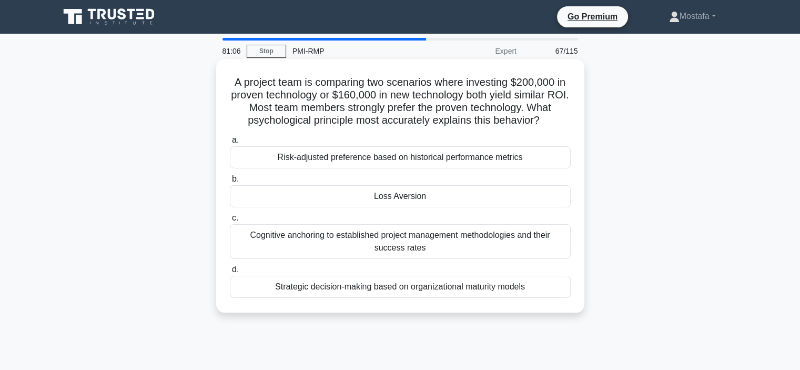
click at [505, 194] on div "Loss Aversion" at bounding box center [400, 196] width 341 height 22
click at [230, 182] on input "b. Loss Aversion" at bounding box center [230, 179] width 0 height 7
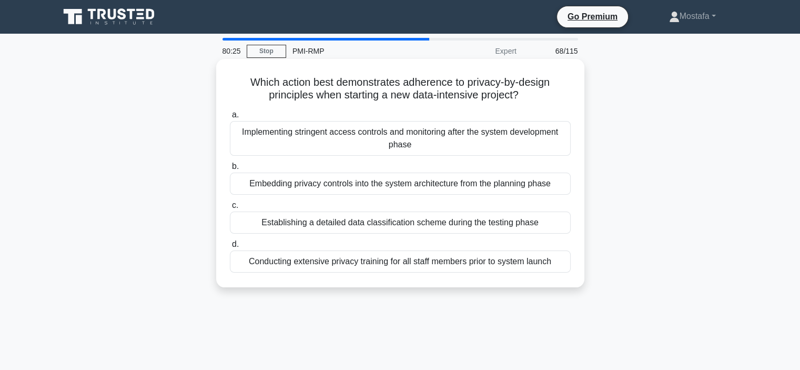
click at [520, 145] on div "Implementing stringent access controls and monitoring after the system developm…" at bounding box center [400, 138] width 341 height 35
click at [230, 118] on input "a. Implementing stringent access controls and monitoring after the system devel…" at bounding box center [230, 114] width 0 height 7
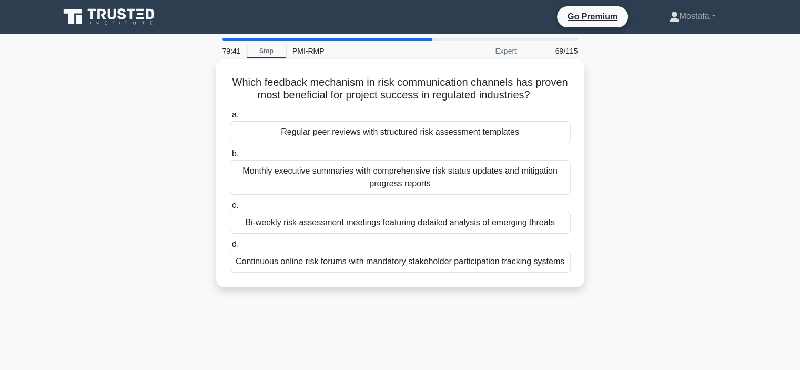
click at [560, 136] on div "Regular peer reviews with structured risk assessment templates" at bounding box center [400, 132] width 341 height 22
click at [230, 118] on input "a. Regular peer reviews with structured risk assessment templates" at bounding box center [230, 114] width 0 height 7
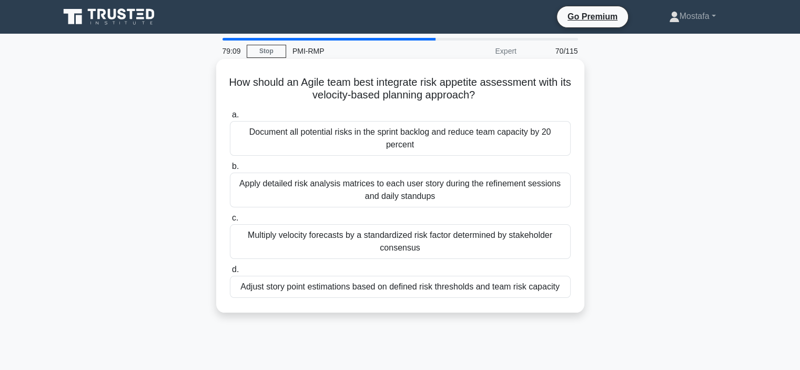
click at [566, 287] on div "Adjust story point estimations based on defined risk thresholds and team risk c…" at bounding box center [400, 287] width 341 height 22
click at [230, 273] on input "d. Adjust story point estimations based on defined risk thresholds and team ris…" at bounding box center [230, 269] width 0 height 7
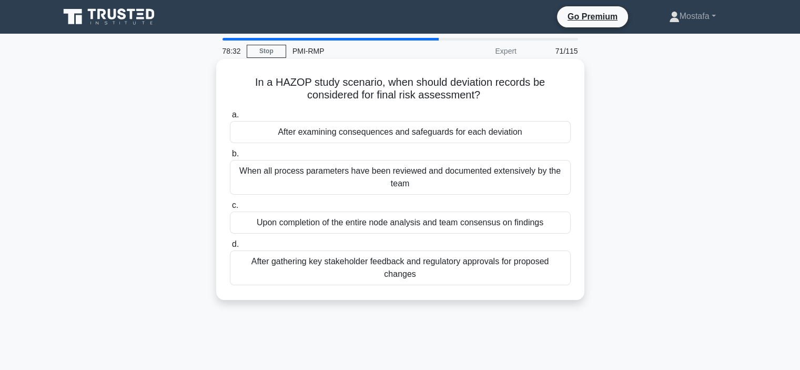
click at [567, 224] on div "Upon completion of the entire node analysis and team consensus on findings" at bounding box center [400, 222] width 341 height 22
click at [230, 209] on input "c. Upon completion of the entire node analysis and team consensus on findings" at bounding box center [230, 205] width 0 height 7
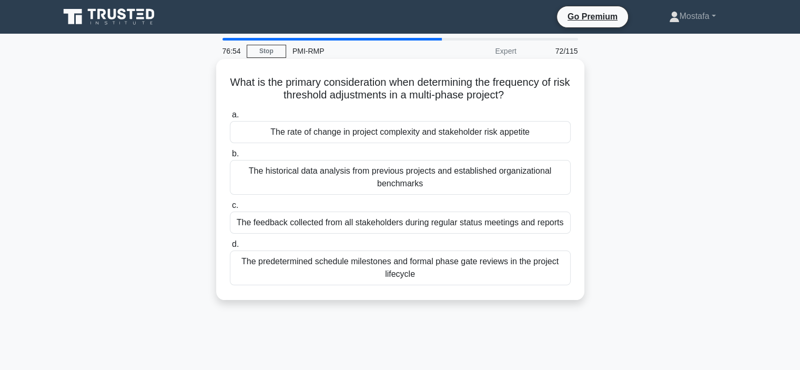
click at [555, 134] on div "The rate of change in project complexity and stakeholder risk appetite" at bounding box center [400, 132] width 341 height 22
click at [230, 118] on input "a. The rate of change in project complexity and stakeholder risk appetite" at bounding box center [230, 114] width 0 height 7
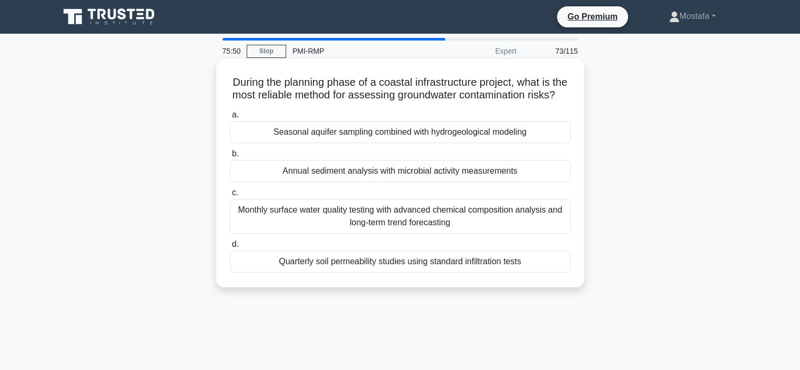
click at [552, 143] on div "Seasonal aquifer sampling combined with hydrogeological modeling" at bounding box center [400, 132] width 341 height 22
click at [230, 118] on input "a. Seasonal aquifer sampling combined with hydrogeological modeling" at bounding box center [230, 114] width 0 height 7
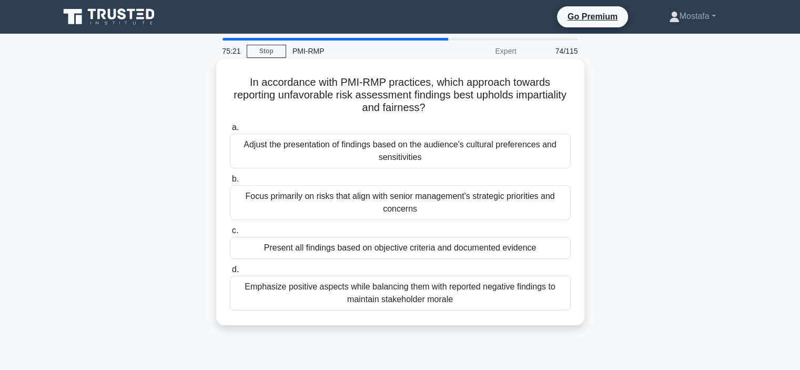
click at [563, 249] on div "Present all findings based on objective criteria and documented evidence" at bounding box center [400, 248] width 341 height 22
click at [230, 234] on input "c. Present all findings based on objective criteria and documented evidence" at bounding box center [230, 230] width 0 height 7
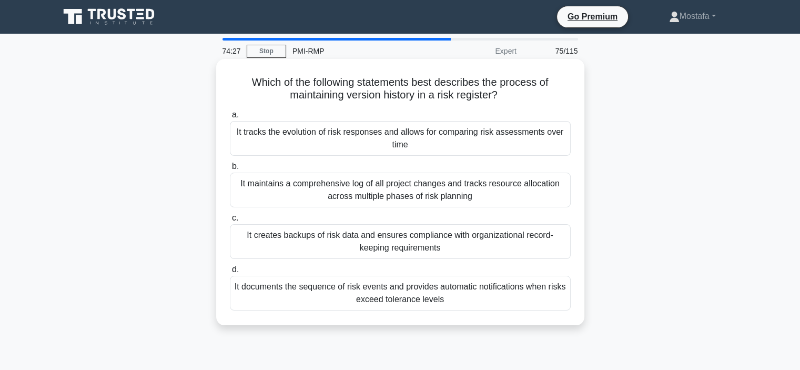
click at [560, 246] on div "It creates backups of risk data and ensures compliance with organizational reco…" at bounding box center [400, 241] width 341 height 35
click at [230, 221] on input "c. It creates backups of risk data and ensures compliance with organizational r…" at bounding box center [230, 218] width 0 height 7
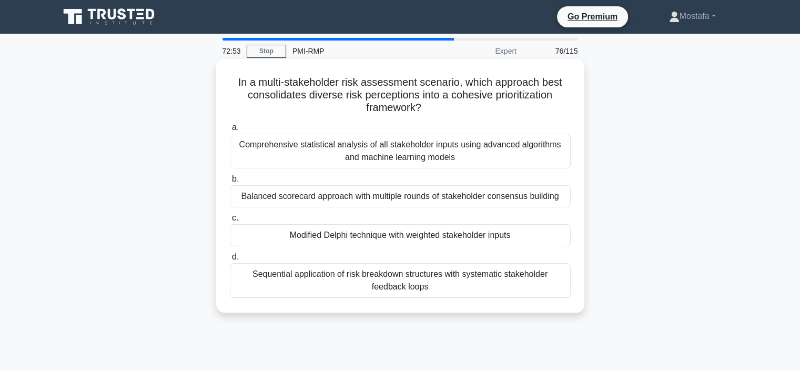
click at [566, 197] on div "Balanced scorecard approach with multiple rounds of stakeholder consensus build…" at bounding box center [400, 196] width 341 height 22
click at [230, 182] on input "b. Balanced scorecard approach with multiple rounds of stakeholder consensus bu…" at bounding box center [230, 179] width 0 height 7
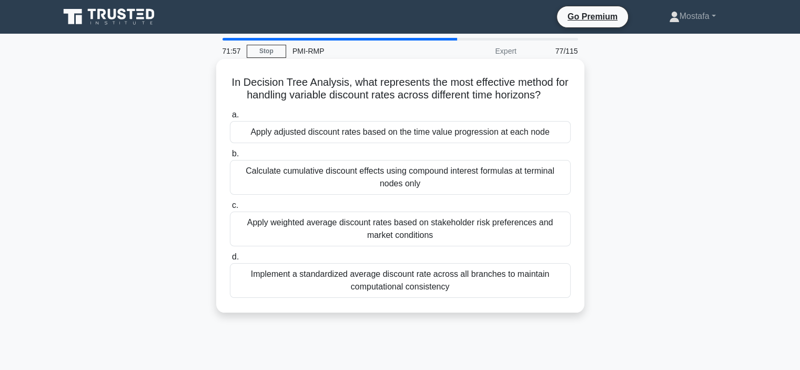
click at [564, 134] on div "Apply adjusted discount rates based on the time value progression at each node" at bounding box center [400, 132] width 341 height 22
click at [230, 118] on input "a. Apply adjusted discount rates based on the time value progression at each no…" at bounding box center [230, 114] width 0 height 7
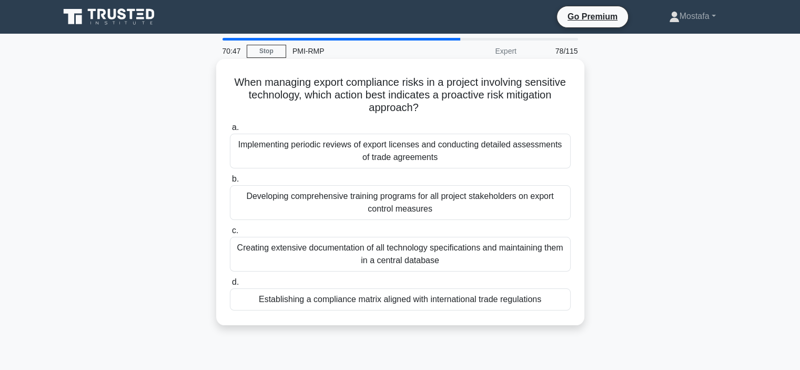
click at [561, 159] on div "Implementing periodic reviews of export licenses and conducting detailed assess…" at bounding box center [400, 151] width 341 height 35
click at [230, 131] on input "a. Implementing periodic reviews of export licenses and conducting detailed ass…" at bounding box center [230, 127] width 0 height 7
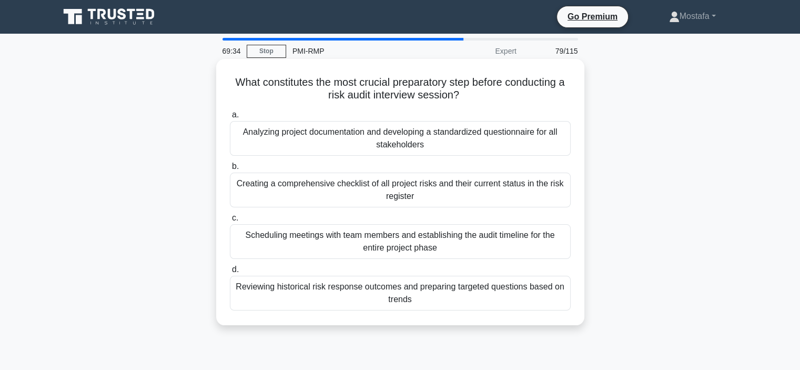
click at [554, 302] on div "Reviewing historical risk response outcomes and preparing targeted questions ba…" at bounding box center [400, 293] width 341 height 35
click at [230, 273] on input "d. Reviewing historical risk response outcomes and preparing targeted questions…" at bounding box center [230, 269] width 0 height 7
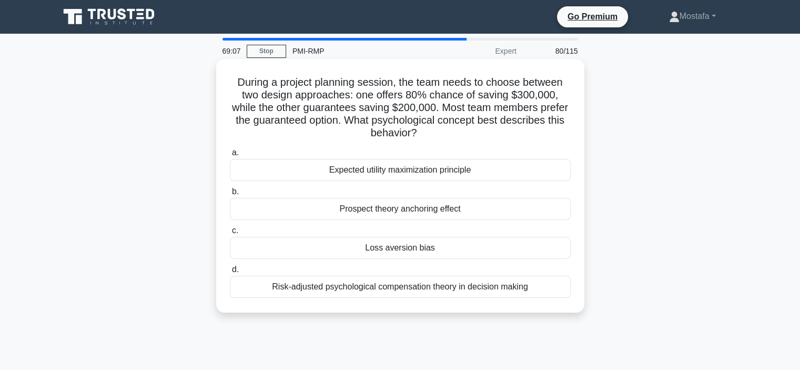
click at [513, 246] on div "Loss aversion bias" at bounding box center [400, 248] width 341 height 22
click at [230, 234] on input "c. Loss aversion bias" at bounding box center [230, 230] width 0 height 7
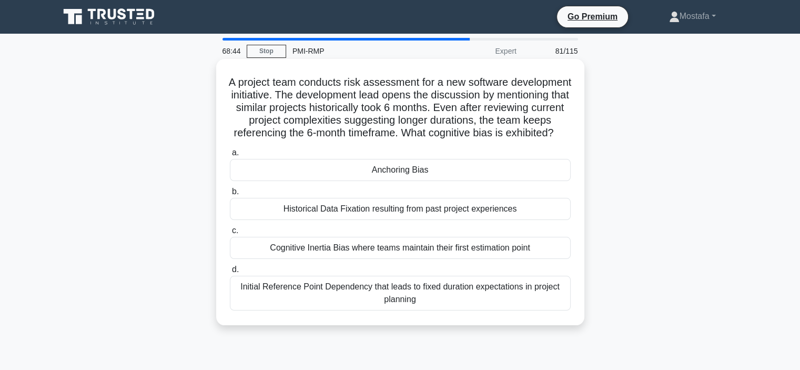
click at [539, 181] on div "Anchoring Bias" at bounding box center [400, 170] width 341 height 22
click at [230, 156] on input "a. Anchoring Bias" at bounding box center [230, 152] width 0 height 7
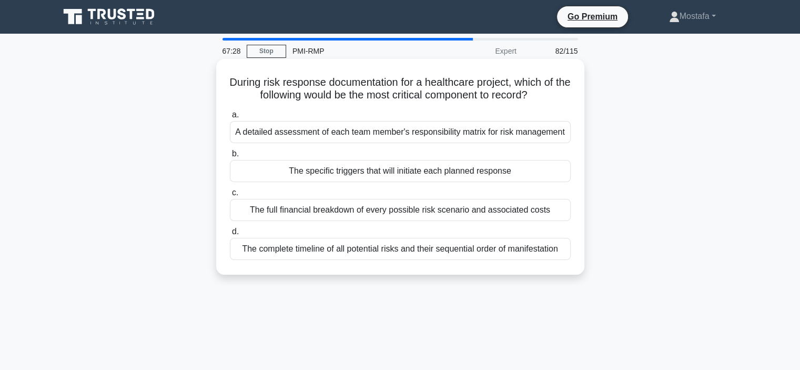
click at [564, 136] on div "A detailed assessment of each team member's responsibility matrix for risk mana…" at bounding box center [400, 132] width 341 height 22
click at [230, 118] on input "a. A detailed assessment of each team member's responsibility matrix for risk m…" at bounding box center [230, 114] width 0 height 7
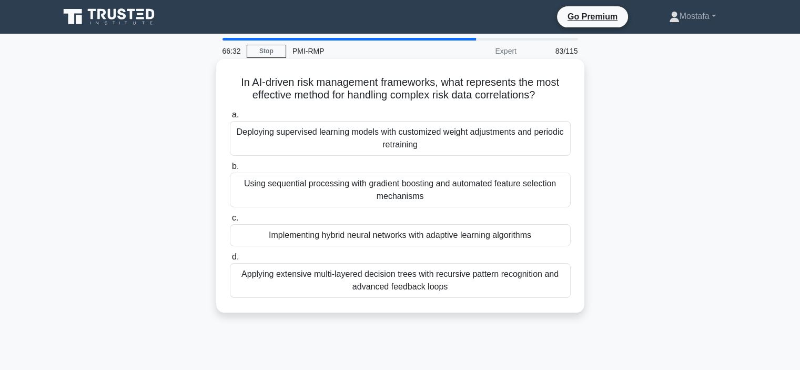
click at [554, 238] on div "Implementing hybrid neural networks with adaptive learning algorithms" at bounding box center [400, 235] width 341 height 22
click at [230, 221] on input "c. Implementing hybrid neural networks with adaptive learning algorithms" at bounding box center [230, 218] width 0 height 7
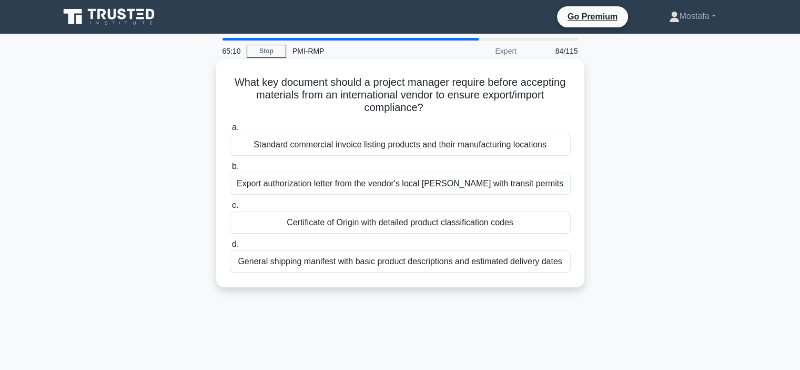
click at [562, 266] on div "General shipping manifest with basic product descriptions and estimated deliver…" at bounding box center [400, 261] width 341 height 22
click at [230, 248] on input "d. General shipping manifest with basic product descriptions and estimated deli…" at bounding box center [230, 244] width 0 height 7
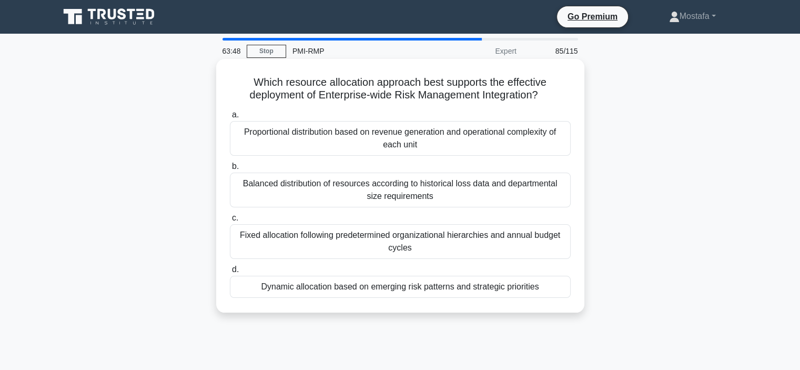
click at [557, 290] on div "Dynamic allocation based on emerging risk patterns and strategic priorities" at bounding box center [400, 287] width 341 height 22
click at [230, 273] on input "d. Dynamic allocation based on emerging risk patterns and strategic priorities" at bounding box center [230, 269] width 0 height 7
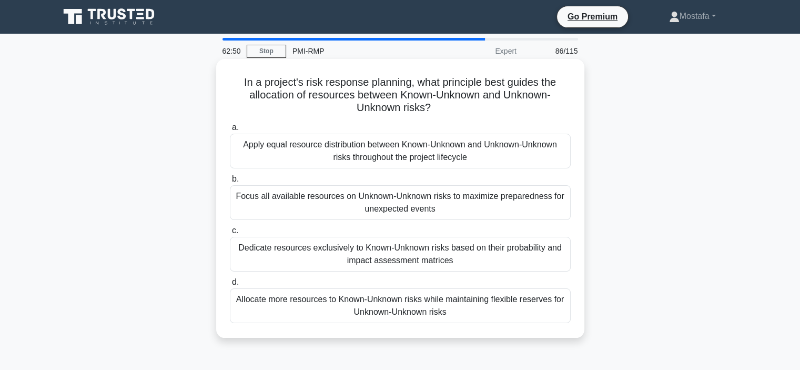
click at [562, 161] on div "Apply equal resource distribution between Known-Unknown and Unknown-Unknown ris…" at bounding box center [400, 151] width 341 height 35
click at [230, 131] on input "a. Apply equal resource distribution between Known-Unknown and Unknown-Unknown …" at bounding box center [230, 127] width 0 height 7
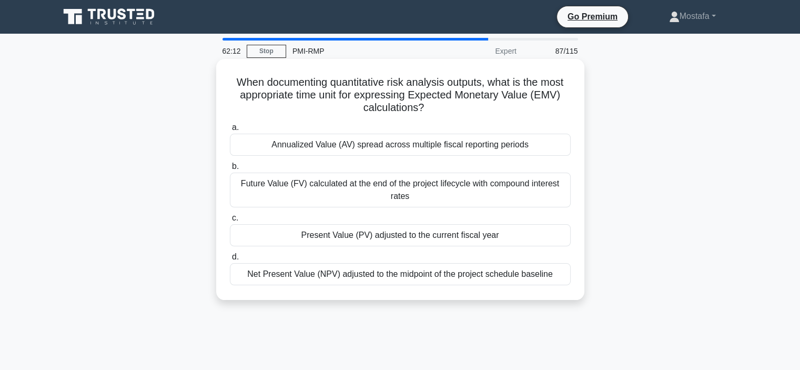
click at [551, 236] on div "Present Value (PV) adjusted to the current fiscal year" at bounding box center [400, 235] width 341 height 22
click at [230, 221] on input "c. Present Value (PV) adjusted to the current fiscal year" at bounding box center [230, 218] width 0 height 7
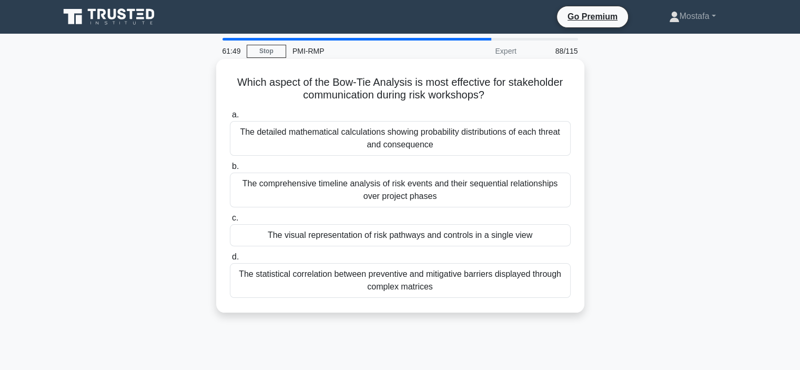
click at [551, 233] on div "The visual representation of risk pathways and controls in a single view" at bounding box center [400, 235] width 341 height 22
click at [230, 221] on input "c. The visual representation of risk pathways and controls in a single view" at bounding box center [230, 218] width 0 height 7
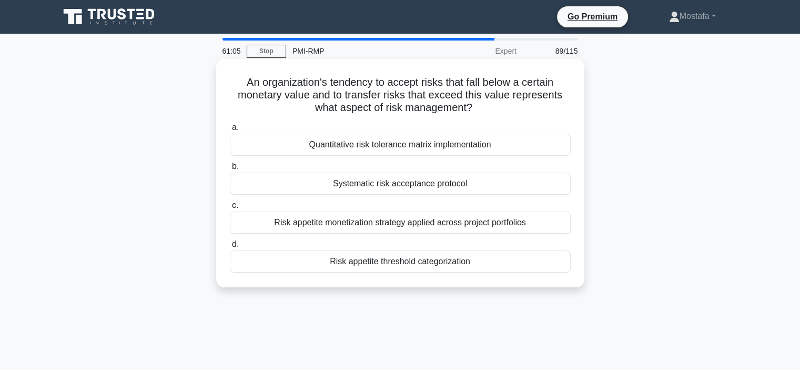
click at [553, 185] on div "Systematic risk acceptance protocol" at bounding box center [400, 183] width 341 height 22
click at [230, 170] on input "b. Systematic risk acceptance protocol" at bounding box center [230, 166] width 0 height 7
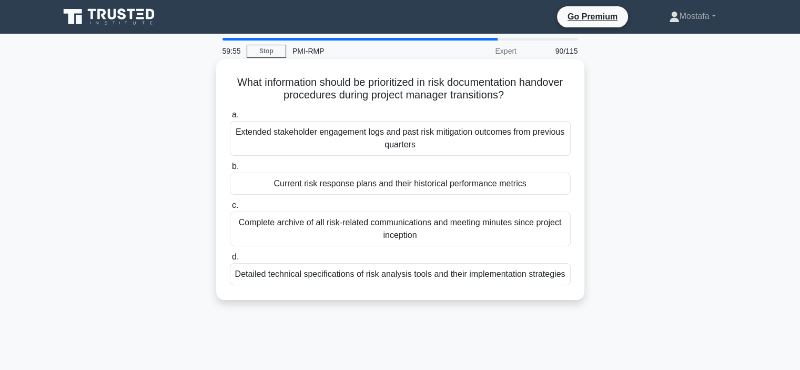
click at [557, 187] on div "Current risk response plans and their historical performance metrics" at bounding box center [400, 183] width 341 height 22
click at [230, 170] on input "b. Current risk response plans and their historical performance metrics" at bounding box center [230, 166] width 0 height 7
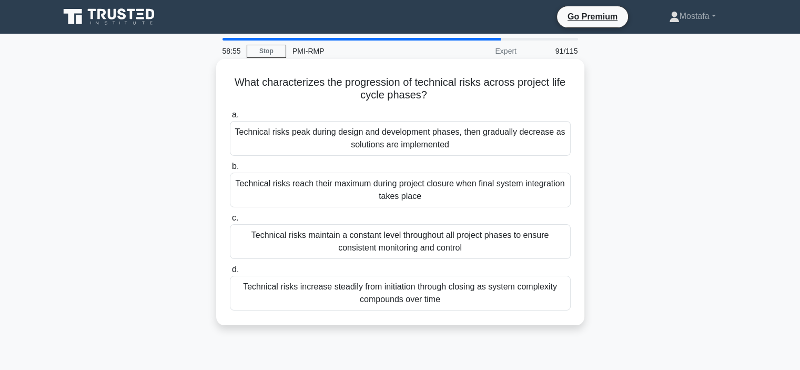
click at [555, 304] on div "Technical risks increase steadily from initiation through closing as system com…" at bounding box center [400, 293] width 341 height 35
click at [230, 273] on input "d. Technical risks increase steadily from initiation through closing as system …" at bounding box center [230, 269] width 0 height 7
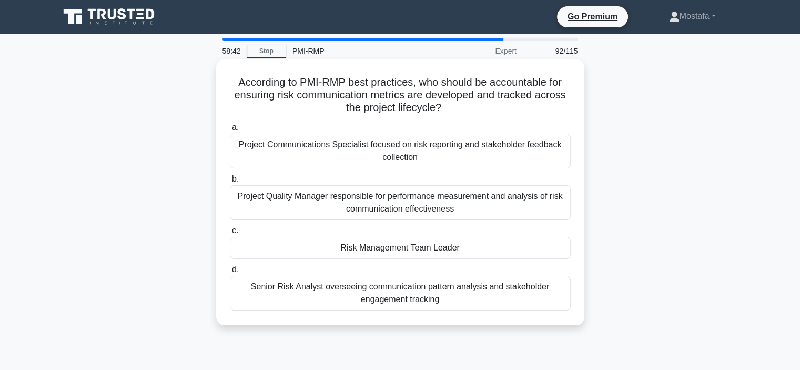
click at [560, 250] on div "Risk Management Team Leader" at bounding box center [400, 248] width 341 height 22
click at [230, 234] on input "c. Risk Management Team Leader" at bounding box center [230, 230] width 0 height 7
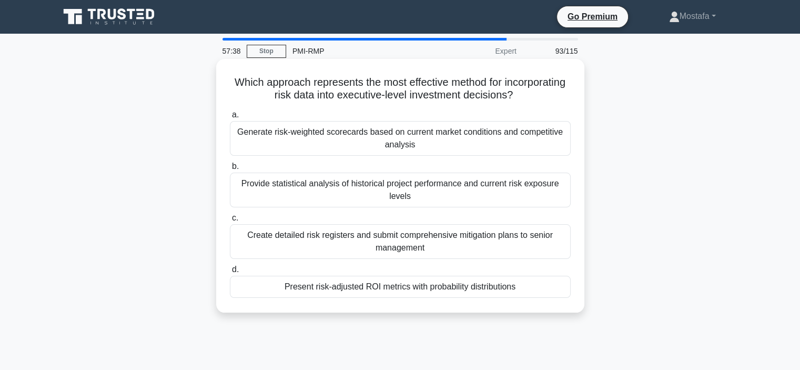
click at [563, 147] on div "Generate risk-weighted scorecards based on current market conditions and compet…" at bounding box center [400, 138] width 341 height 35
click at [230, 118] on input "a. Generate risk-weighted scorecards based on current market conditions and com…" at bounding box center [230, 114] width 0 height 7
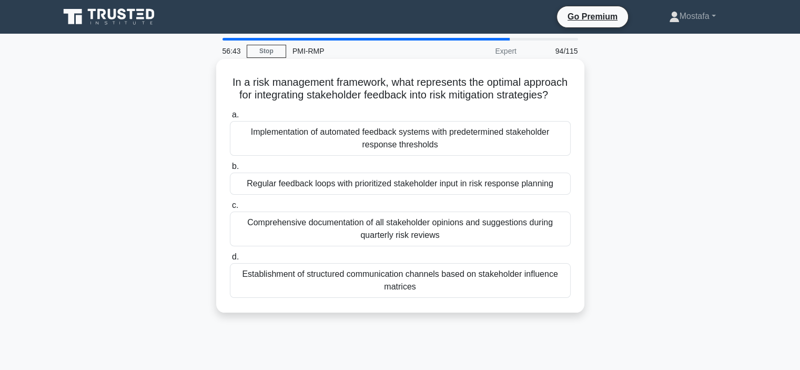
click at [566, 195] on div "Regular feedback loops with prioritized stakeholder input in risk response plan…" at bounding box center [400, 183] width 341 height 22
click at [230, 170] on input "b. Regular feedback loops with prioritized stakeholder input in risk response p…" at bounding box center [230, 166] width 0 height 7
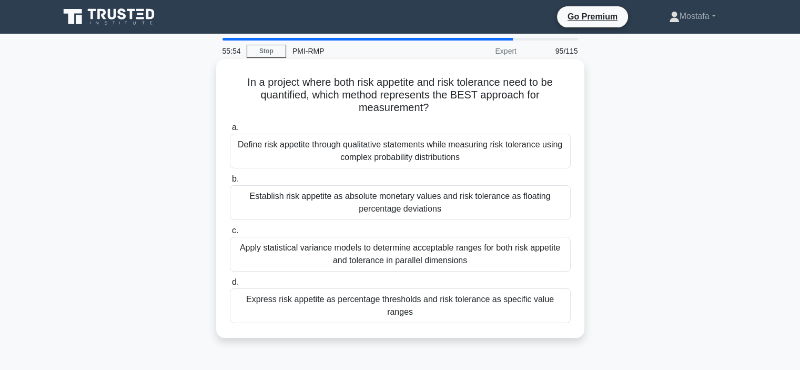
click at [564, 306] on div "Express risk appetite as percentage thresholds and risk tolerance as specific v…" at bounding box center [400, 305] width 341 height 35
click at [230, 286] on input "d. Express risk appetite as percentage thresholds and risk tolerance as specifi…" at bounding box center [230, 282] width 0 height 7
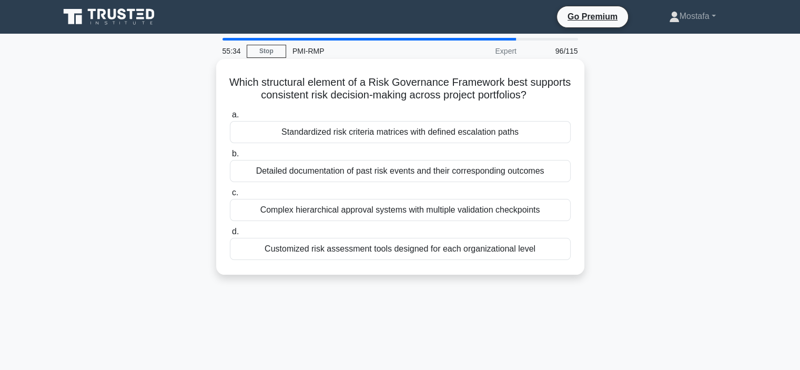
click at [557, 136] on div "Standardized risk criteria matrices with defined escalation paths" at bounding box center [400, 132] width 341 height 22
click at [230, 118] on input "a. Standardized risk criteria matrices with defined escalation paths" at bounding box center [230, 114] width 0 height 7
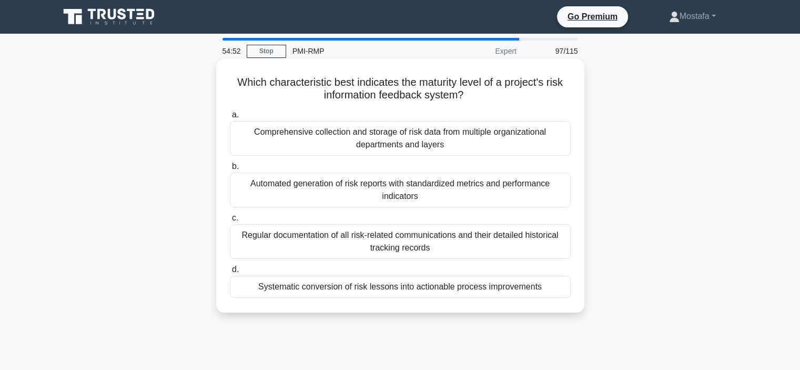
click at [560, 190] on div "Automated generation of risk reports with standardized metrics and performance …" at bounding box center [400, 189] width 341 height 35
click at [230, 170] on input "b. Automated generation of risk reports with standardized metrics and performan…" at bounding box center [230, 166] width 0 height 7
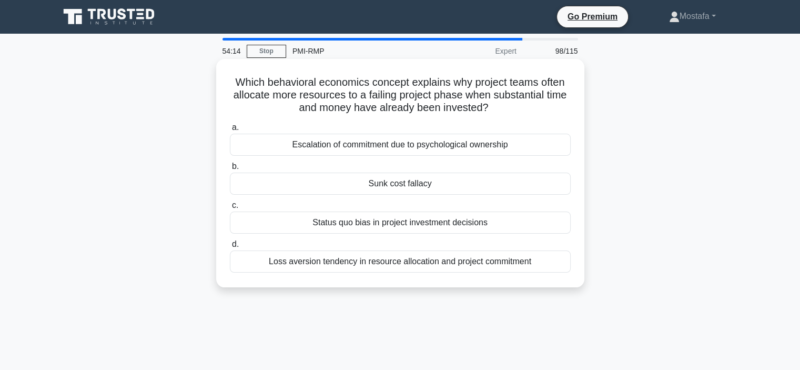
click at [512, 186] on div "Sunk cost fallacy" at bounding box center [400, 183] width 341 height 22
click at [230, 170] on input "b. Sunk cost fallacy" at bounding box center [230, 166] width 0 height 7
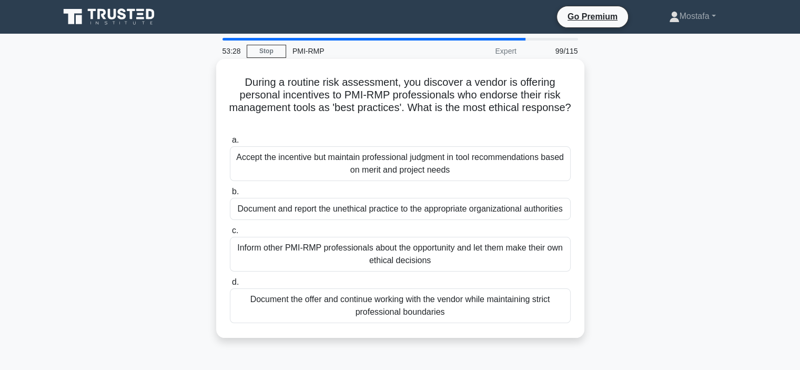
click at [564, 216] on div "Document and report the unethical practice to the appropriate organizational au…" at bounding box center [400, 209] width 341 height 22
click at [230, 195] on input "b. Document and report the unethical practice to the appropriate organizational…" at bounding box center [230, 191] width 0 height 7
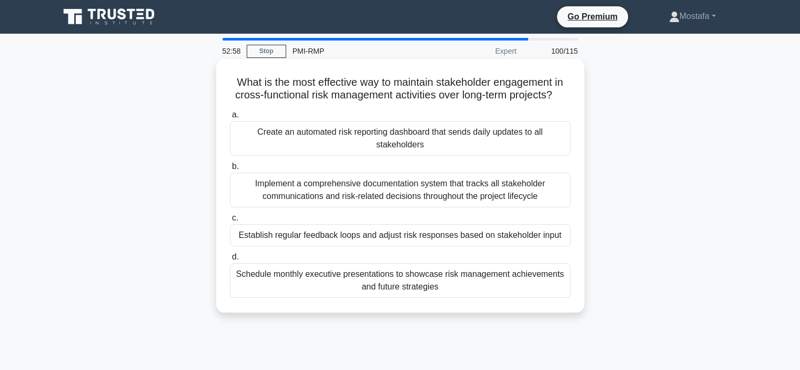
click at [557, 237] on div "Establish regular feedback loops and adjust risk responses based on stakeholder…" at bounding box center [400, 235] width 341 height 22
click at [230, 221] on input "c. Establish regular feedback loops and adjust risk responses based on stakehol…" at bounding box center [230, 218] width 0 height 7
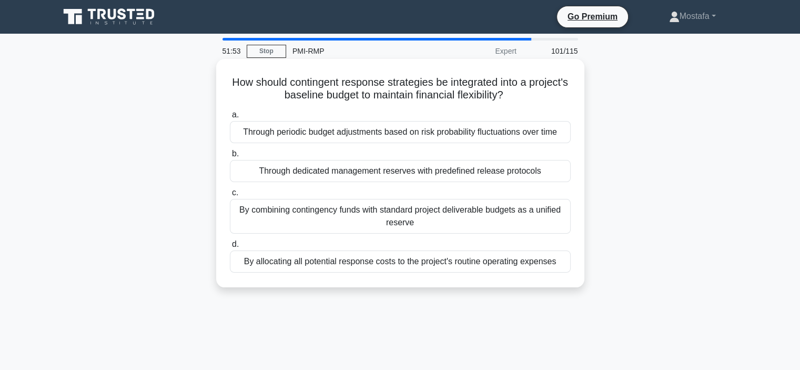
click at [566, 264] on div "By allocating all potential response costs to the project's routine operating e…" at bounding box center [400, 261] width 341 height 22
click at [230, 248] on input "d. By allocating all potential response costs to the project's routine operatin…" at bounding box center [230, 244] width 0 height 7
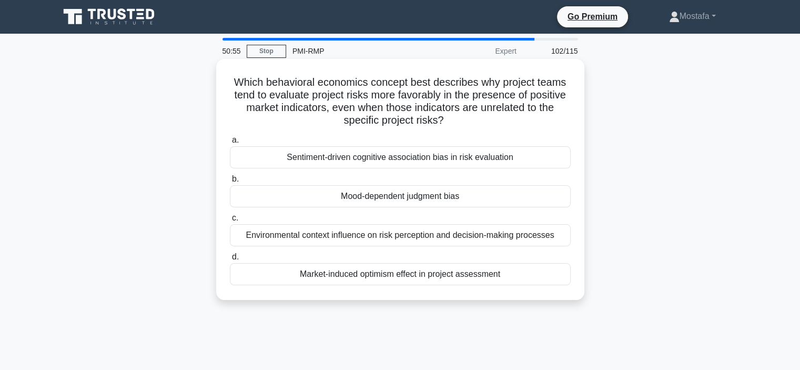
click at [560, 164] on div "Sentiment-driven cognitive association bias in risk evaluation" at bounding box center [400, 157] width 341 height 22
click at [230, 144] on input "a. Sentiment-driven cognitive association bias in risk evaluation" at bounding box center [230, 140] width 0 height 7
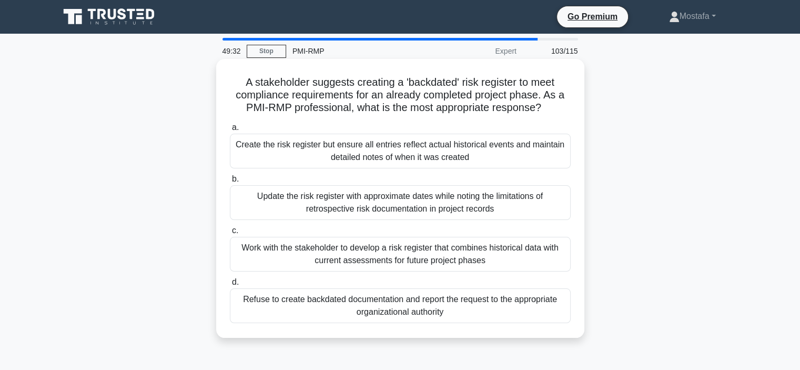
click at [562, 204] on div "Update the risk register with approximate dates while noting the limitations of…" at bounding box center [400, 202] width 341 height 35
click at [230, 182] on input "b. Update the risk register with approximate dates while noting the limitations…" at bounding box center [230, 179] width 0 height 7
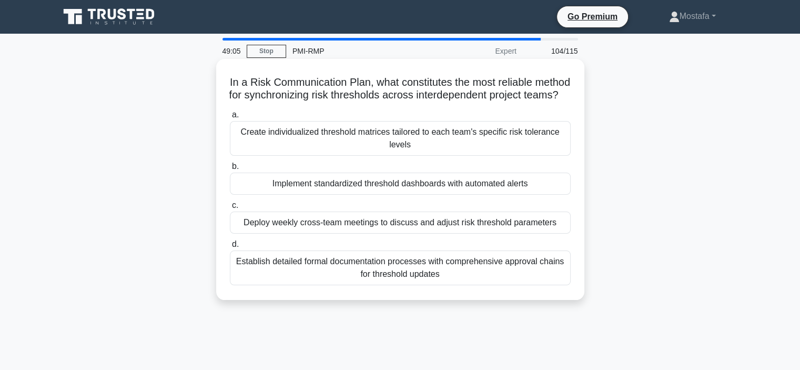
click at [557, 195] on div "Implement standardized threshold dashboards with automated alerts" at bounding box center [400, 183] width 341 height 22
click at [230, 170] on input "b. Implement standardized threshold dashboards with automated alerts" at bounding box center [230, 166] width 0 height 7
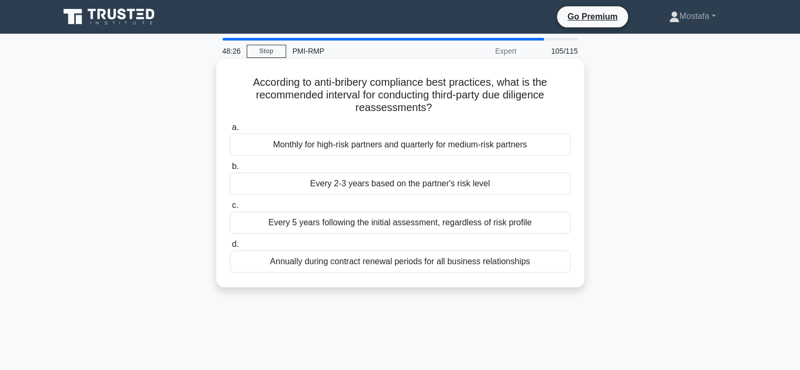
click at [554, 143] on div "Monthly for high-risk partners and quarterly for medium-risk partners" at bounding box center [400, 145] width 341 height 22
click at [230, 131] on input "a. Monthly for high-risk partners and quarterly for medium-risk partners" at bounding box center [230, 127] width 0 height 7
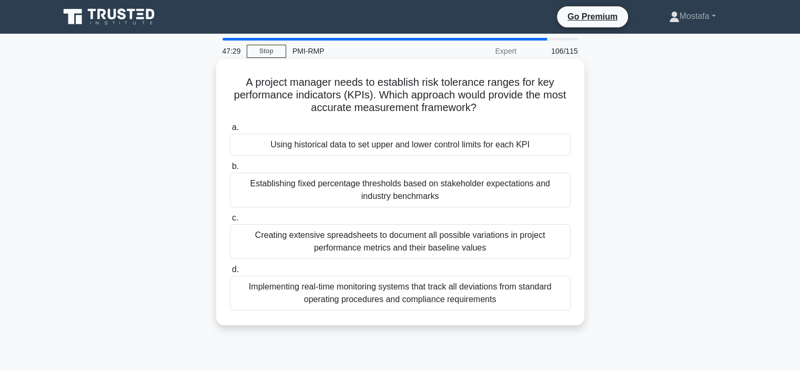
click at [555, 301] on div "Implementing real-time monitoring systems that track all deviations from standa…" at bounding box center [400, 293] width 341 height 35
click at [230, 273] on input "d. Implementing real-time monitoring systems that track all deviations from sta…" at bounding box center [230, 269] width 0 height 7
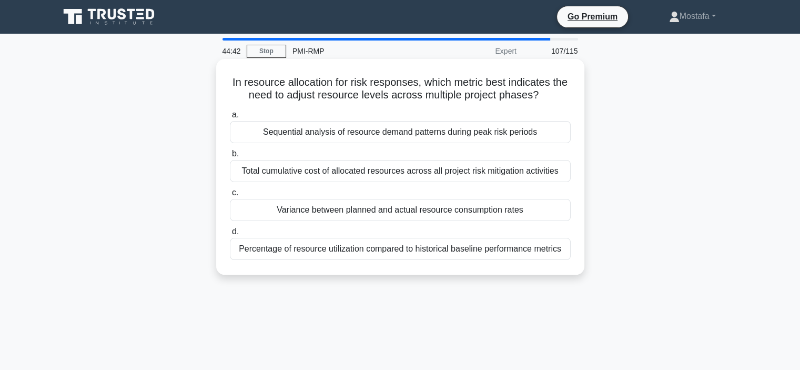
click at [561, 216] on div "Variance between planned and actual resource consumption rates" at bounding box center [400, 210] width 341 height 22
click at [230, 196] on input "c. Variance between planned and actual resource consumption rates" at bounding box center [230, 192] width 0 height 7
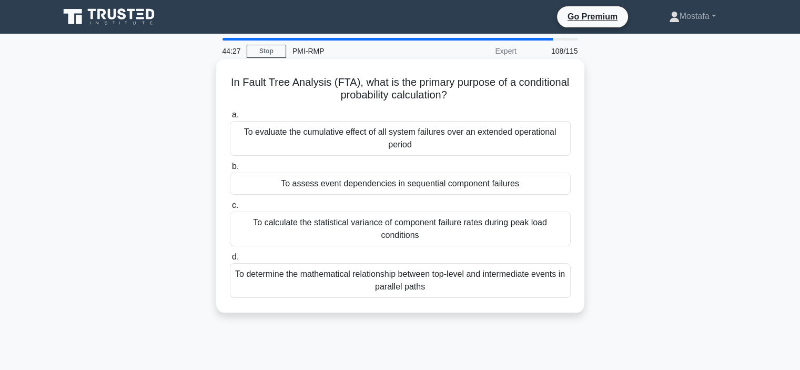
click at [553, 184] on div "To assess event dependencies in sequential component failures" at bounding box center [400, 183] width 341 height 22
click at [230, 170] on input "b. To assess event dependencies in sequential component failures" at bounding box center [230, 166] width 0 height 7
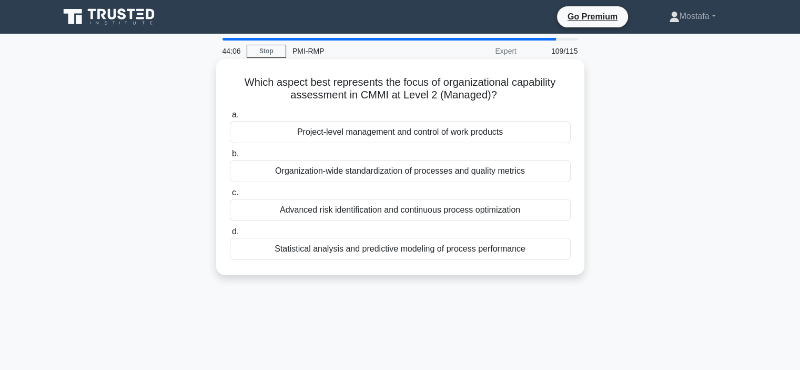
click at [554, 134] on div "Project-level management and control of work products" at bounding box center [400, 132] width 341 height 22
click at [230, 118] on input "a. Project-level management and control of work products" at bounding box center [230, 114] width 0 height 7
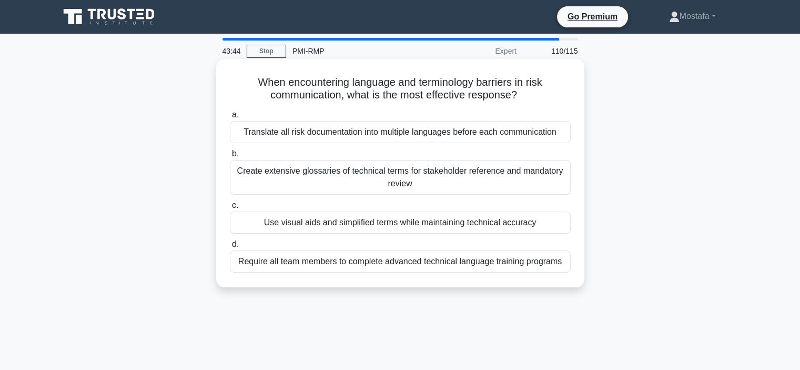
click at [564, 227] on div "Use visual aids and simplified terms while maintaining technical accuracy" at bounding box center [400, 222] width 341 height 22
click at [230, 209] on input "c. Use visual aids and simplified terms while maintaining technical accuracy" at bounding box center [230, 205] width 0 height 7
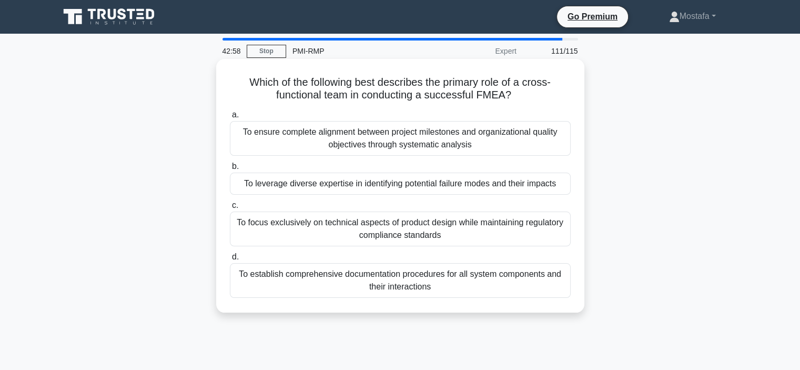
click at [553, 145] on div "To ensure complete alignment between project milestones and organizational qual…" at bounding box center [400, 138] width 341 height 35
click at [230, 118] on input "a. To ensure complete alignment between project milestones and organizational q…" at bounding box center [230, 114] width 0 height 7
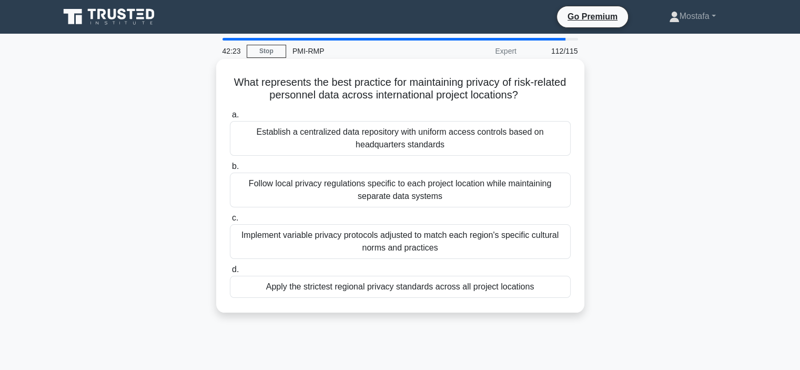
click at [560, 248] on div "Implement variable privacy protocols adjusted to match each region's specific c…" at bounding box center [400, 241] width 341 height 35
click at [230, 221] on input "c. Implement variable privacy protocols adjusted to match each region's specifi…" at bounding box center [230, 218] width 0 height 7
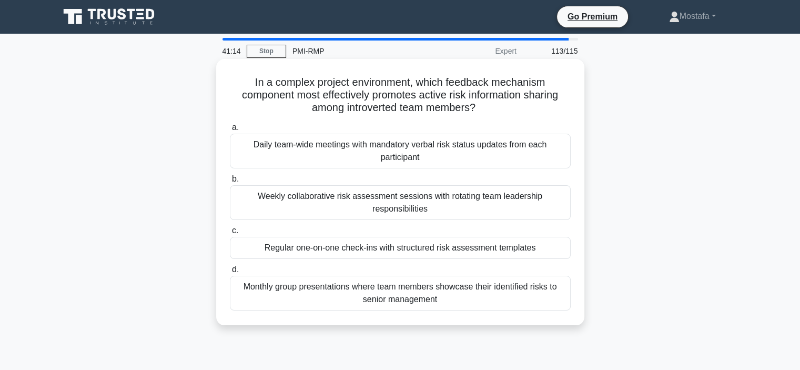
click at [562, 299] on div "Monthly group presentations where team members showcase their identified risks …" at bounding box center [400, 293] width 341 height 35
click at [230, 273] on input "d. Monthly group presentations where team members showcase their identified ris…" at bounding box center [230, 269] width 0 height 7
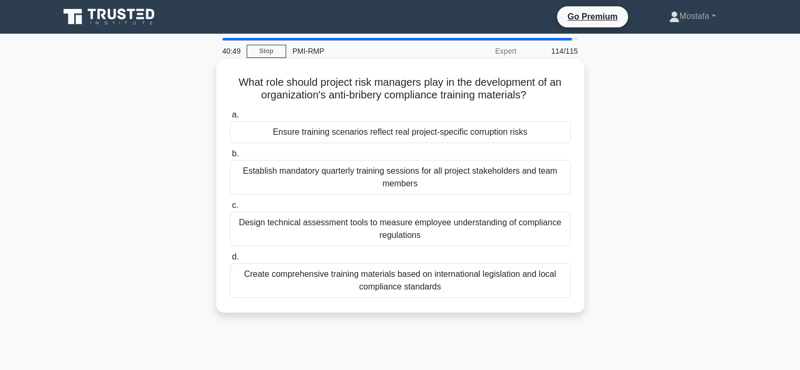
click at [560, 133] on div "Ensure training scenarios reflect real project-specific corruption risks" at bounding box center [400, 132] width 341 height 22
click at [230, 118] on input "a. Ensure training scenarios reflect real project-specific corruption risks" at bounding box center [230, 114] width 0 height 7
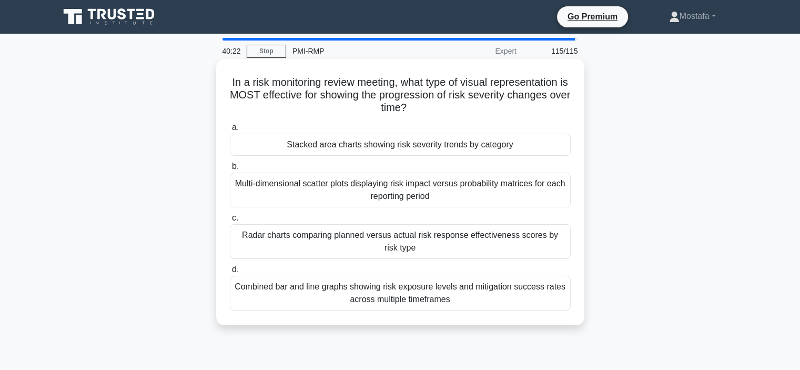
click at [557, 145] on div "Stacked area charts showing risk severity trends by category" at bounding box center [400, 145] width 341 height 22
click at [230, 131] on input "a. Stacked area charts showing risk severity trends by category" at bounding box center [230, 127] width 0 height 7
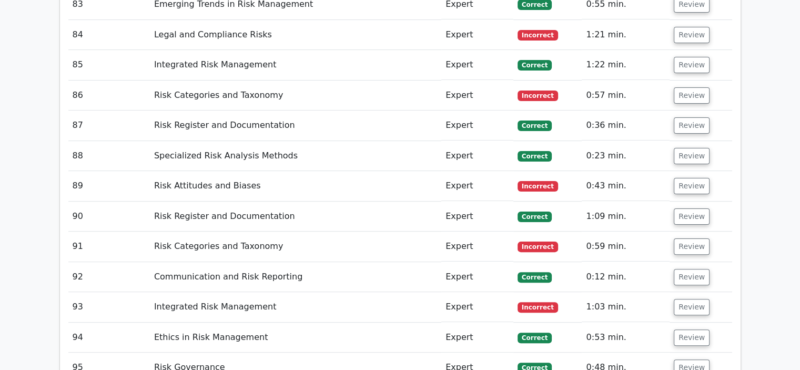
scroll to position [4312, 0]
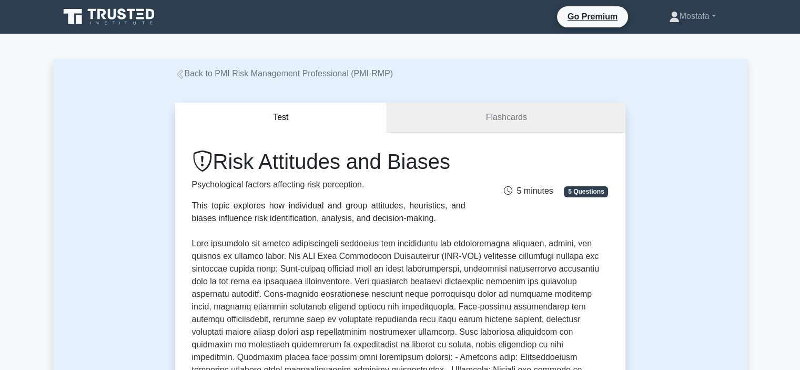
click at [442, 110] on link "Flashcards" at bounding box center [506, 118] width 238 height 30
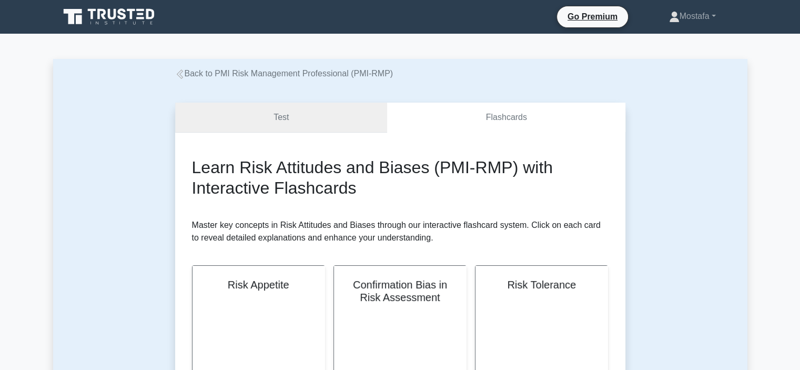
click at [326, 117] on link "Test" at bounding box center [281, 118] width 212 height 30
